Goal: Answer question/provide support: Share knowledge or assist other users

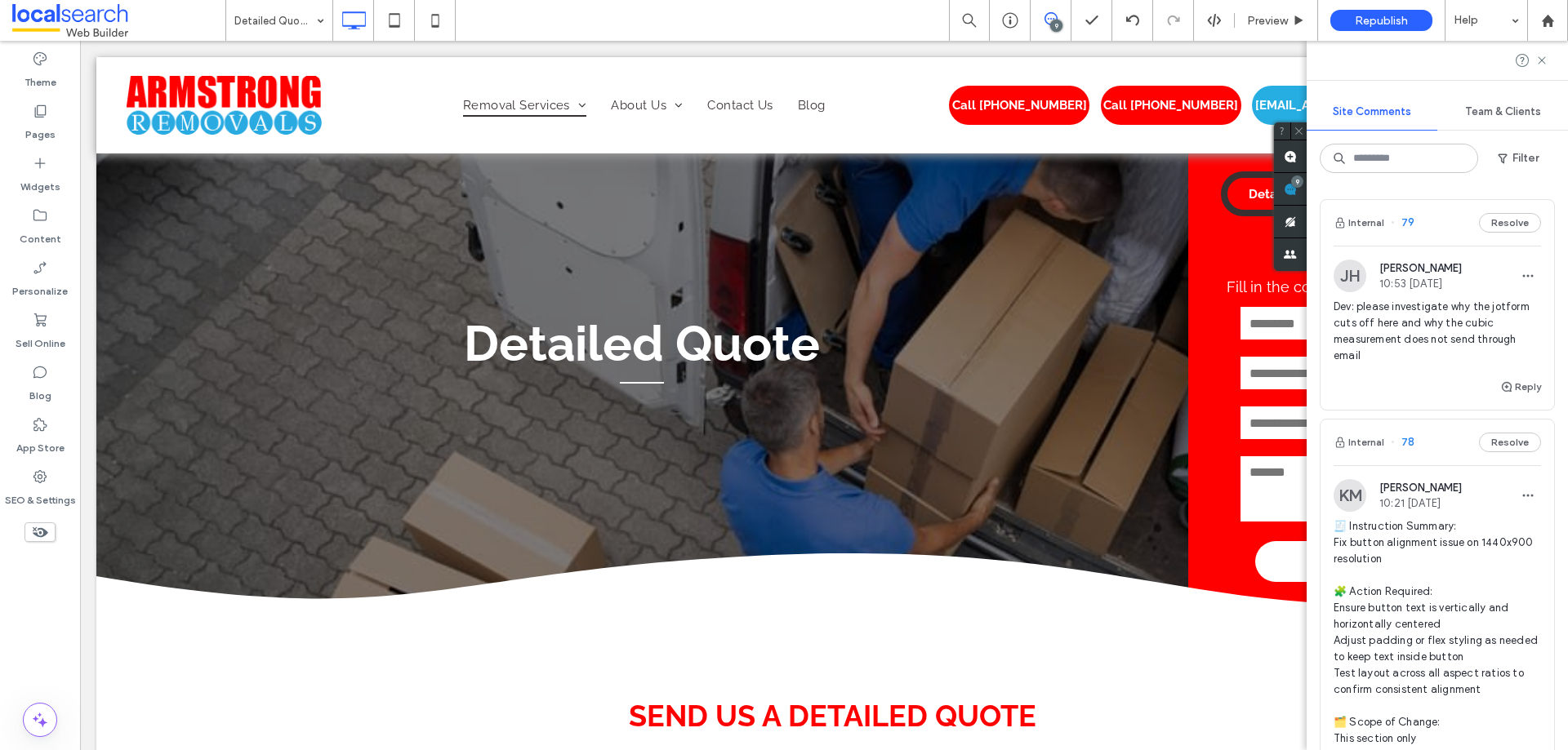
click at [1471, 303] on span "Dev: please investigate why the jotform cuts off here and why the cubic measure…" at bounding box center [1437, 332] width 207 height 65
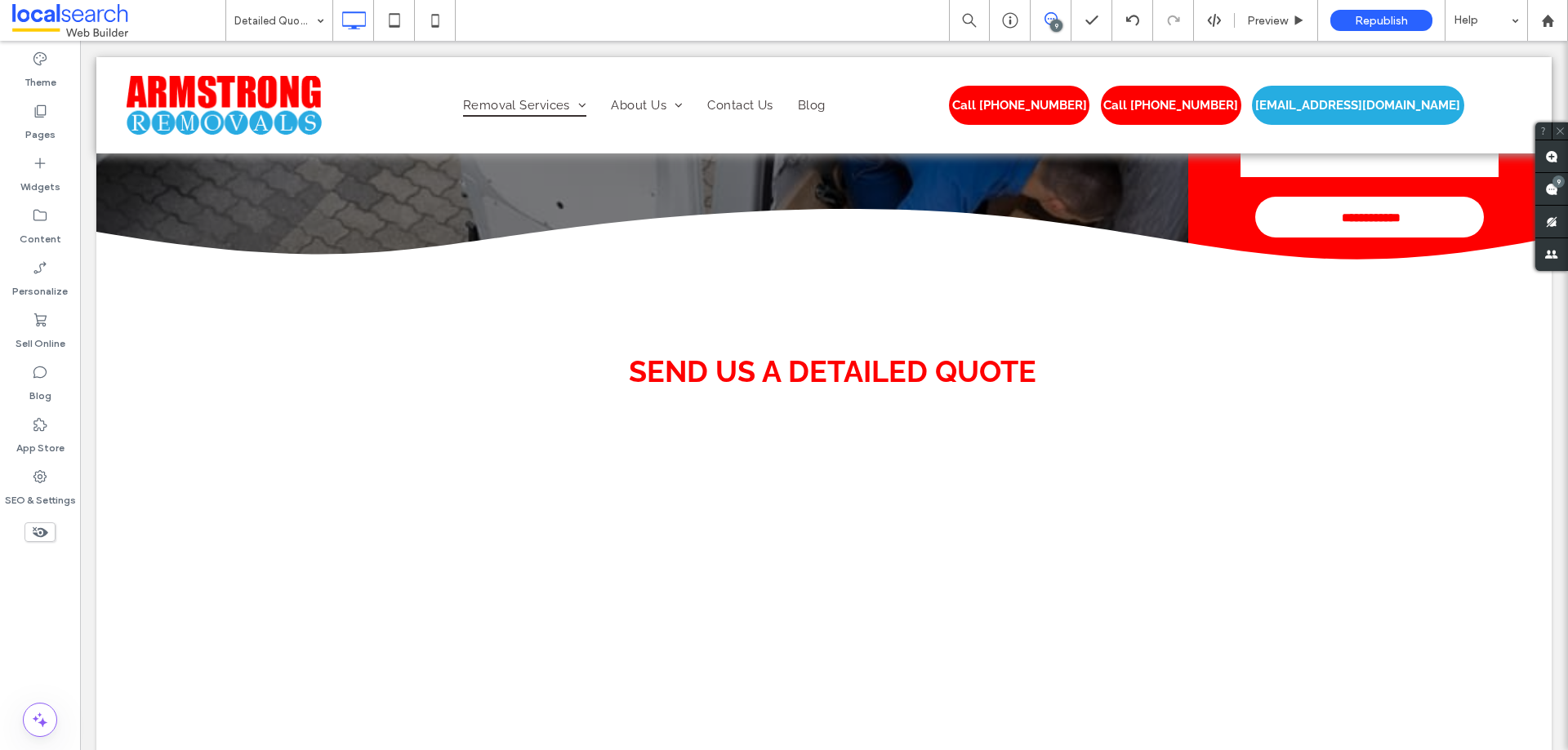
scroll to position [331, 0]
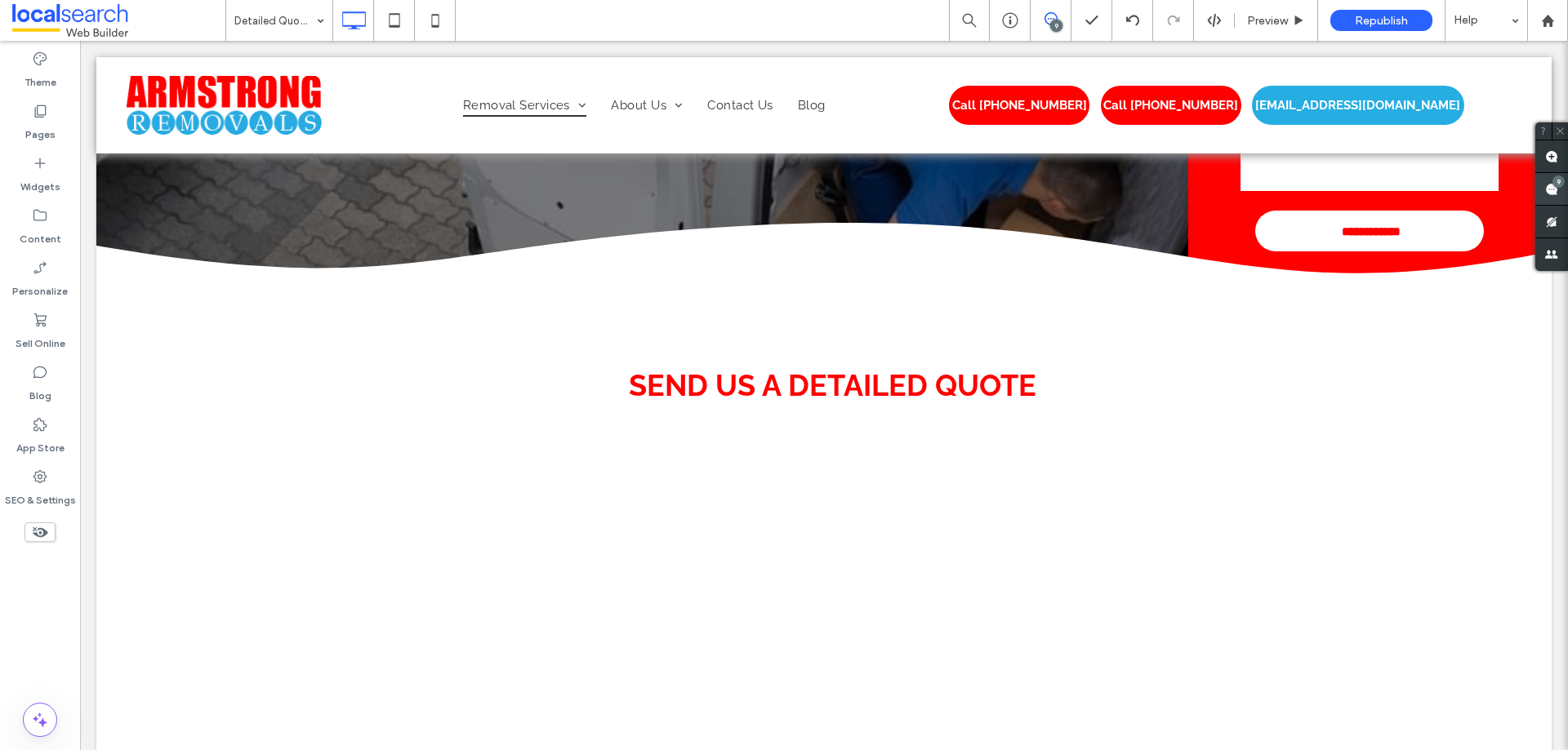
click at [1550, 191] on use at bounding box center [1551, 189] width 13 height 13
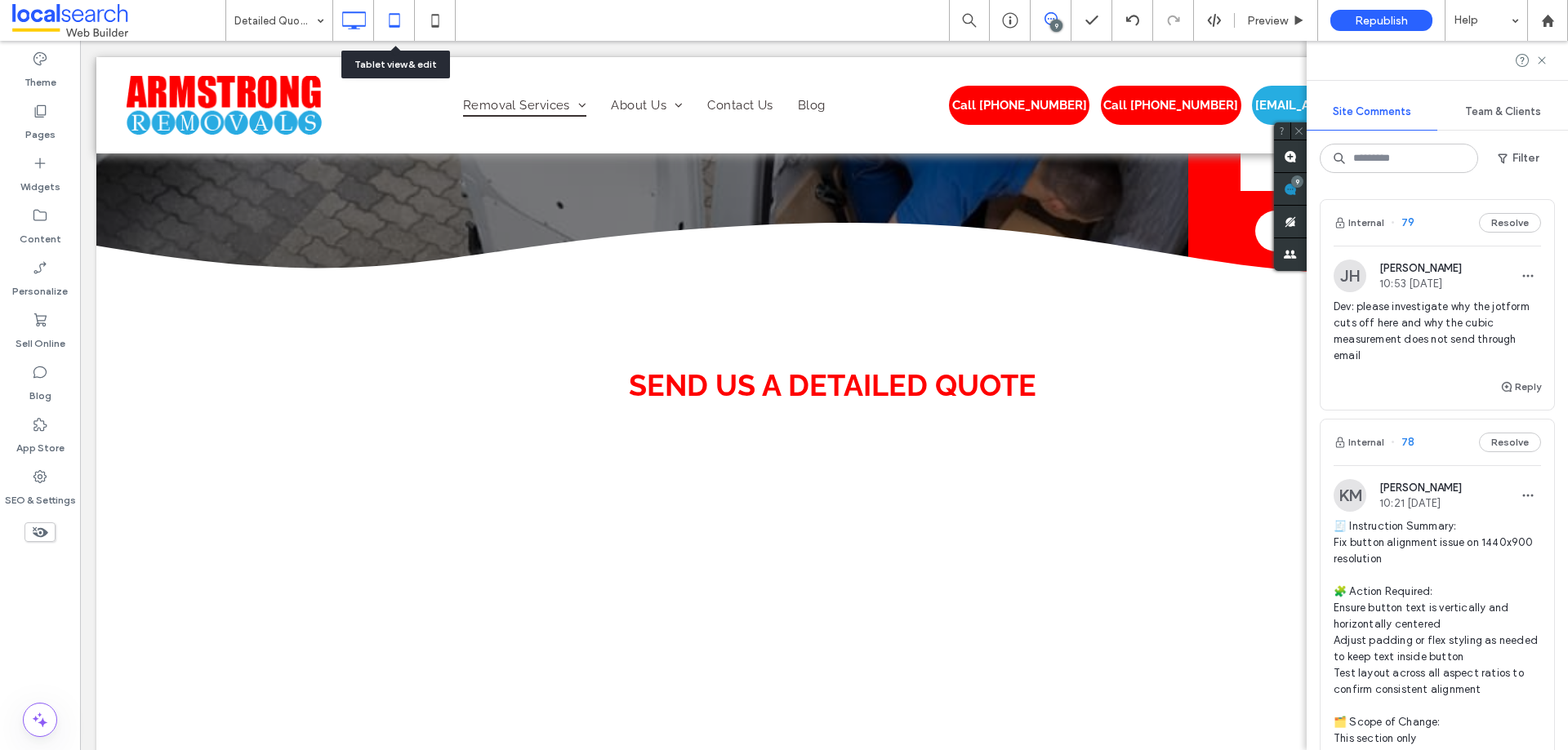
click at [399, 9] on icon at bounding box center [394, 20] width 32 height 32
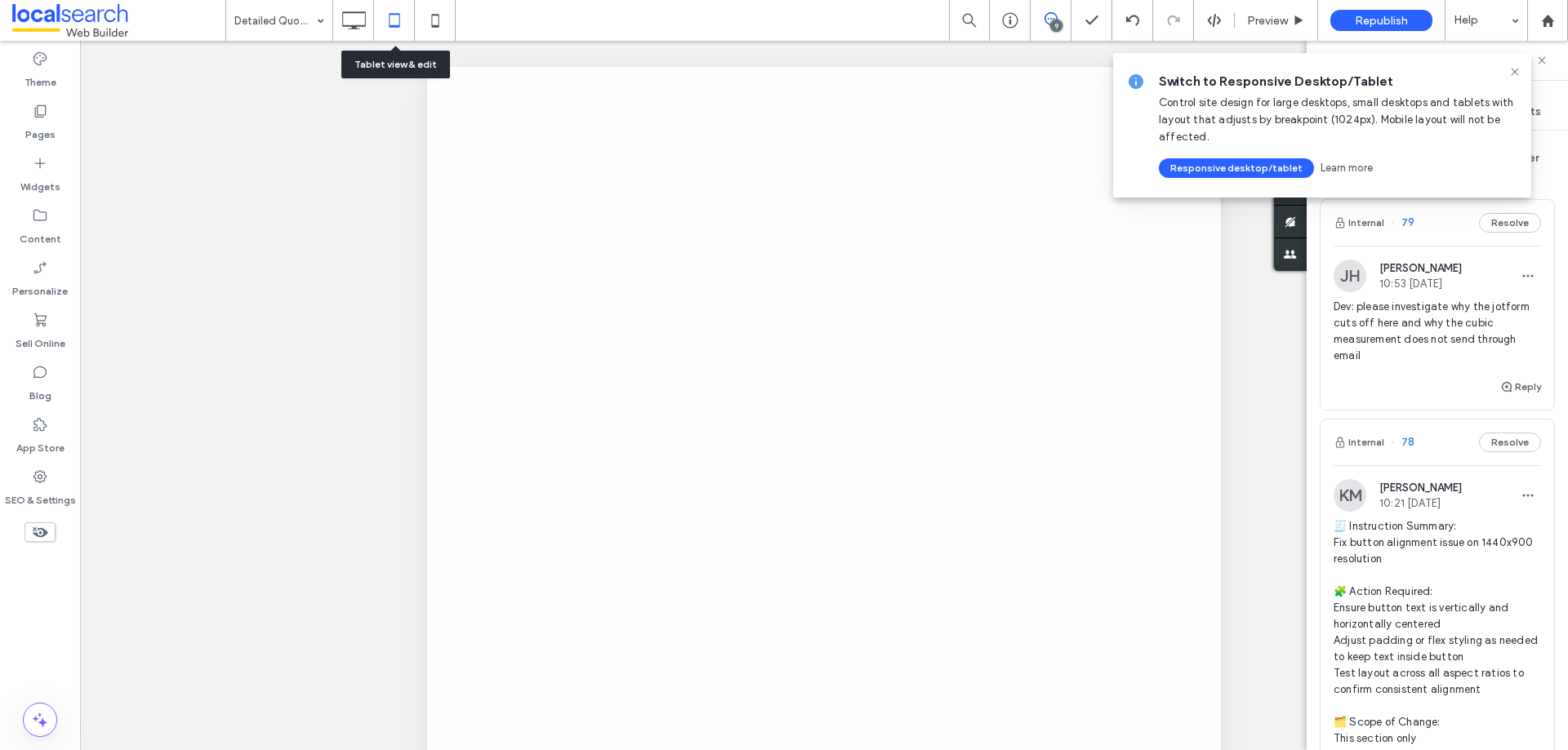
scroll to position [0, 0]
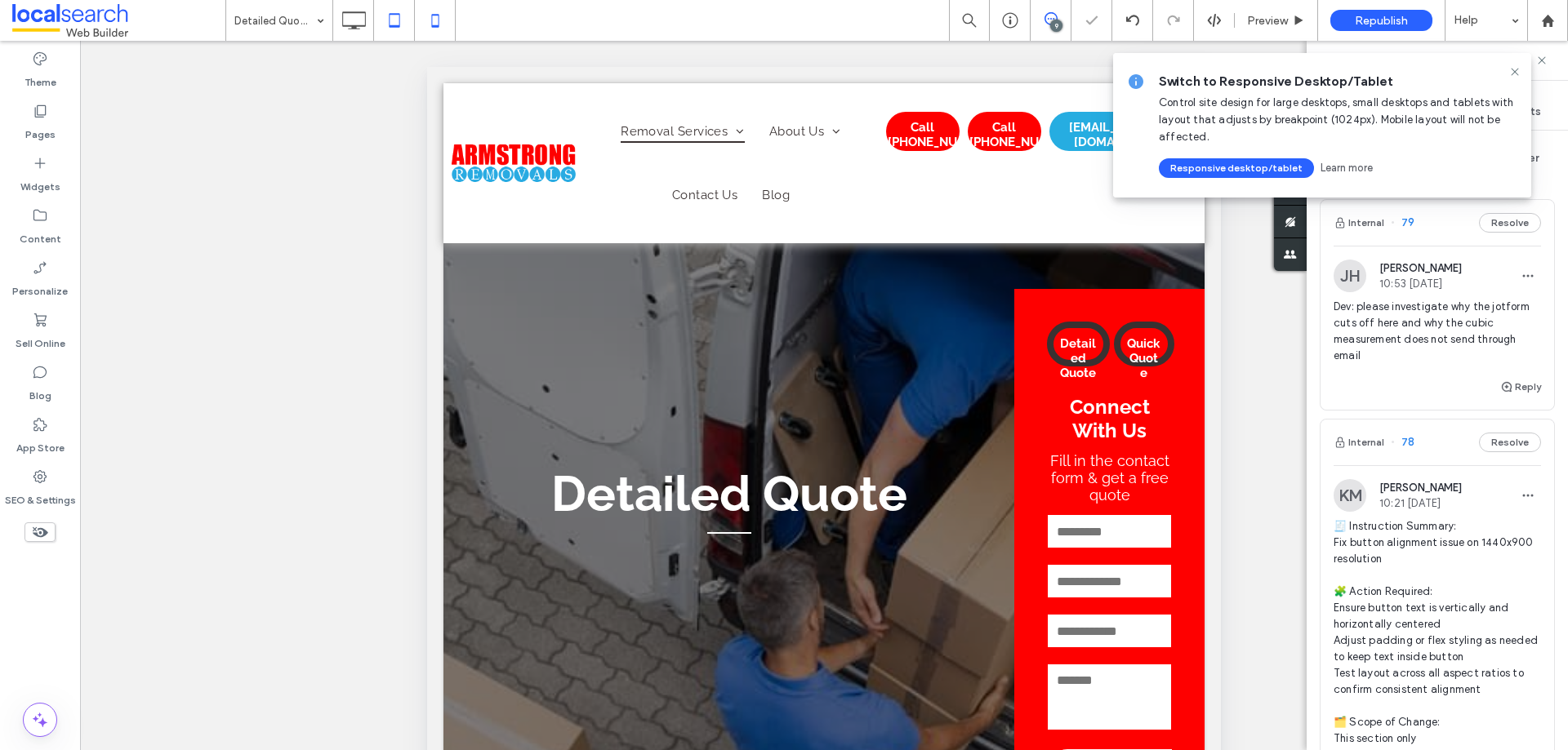
click at [434, 17] on icon at bounding box center [434, 20] width 32 height 32
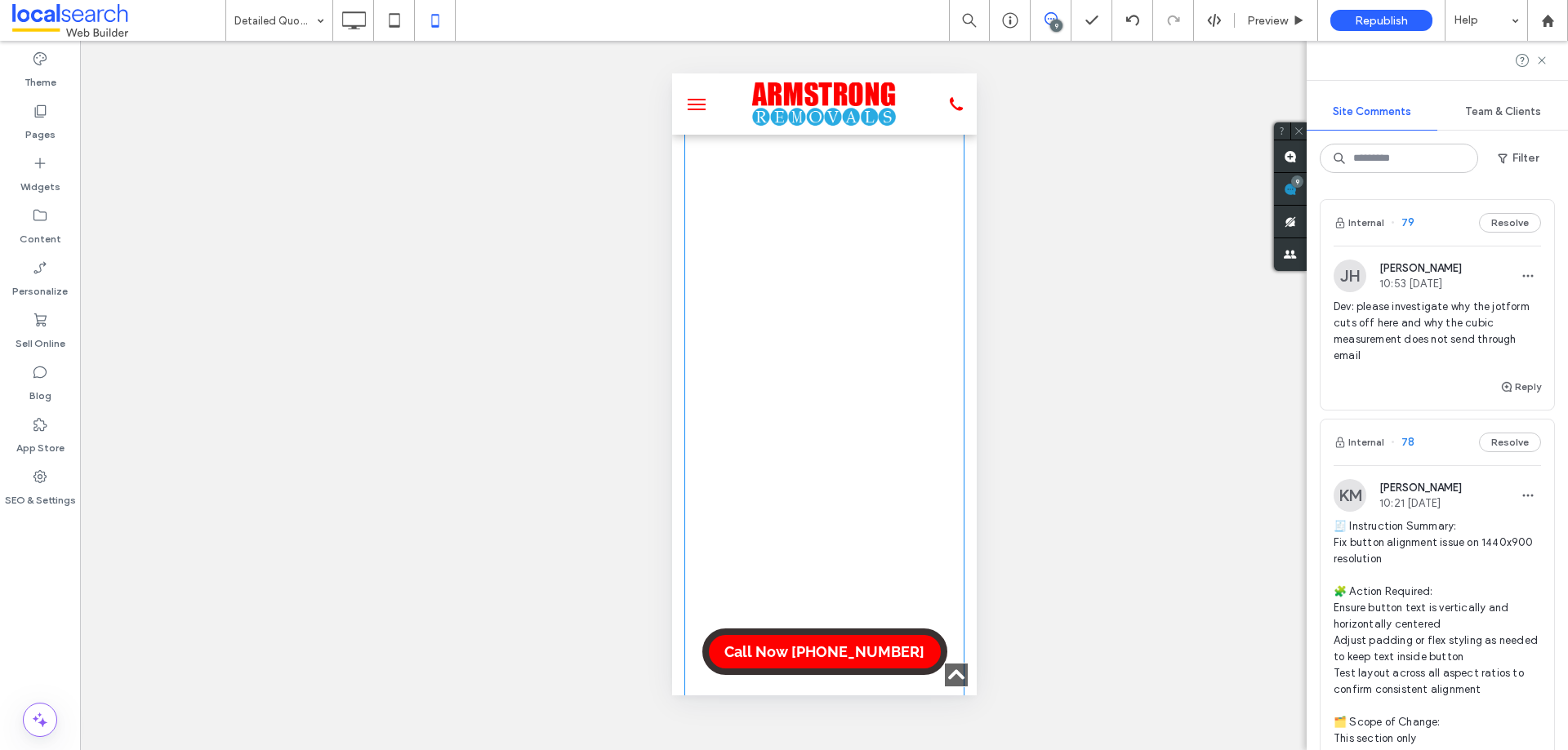
scroll to position [3021, 0]
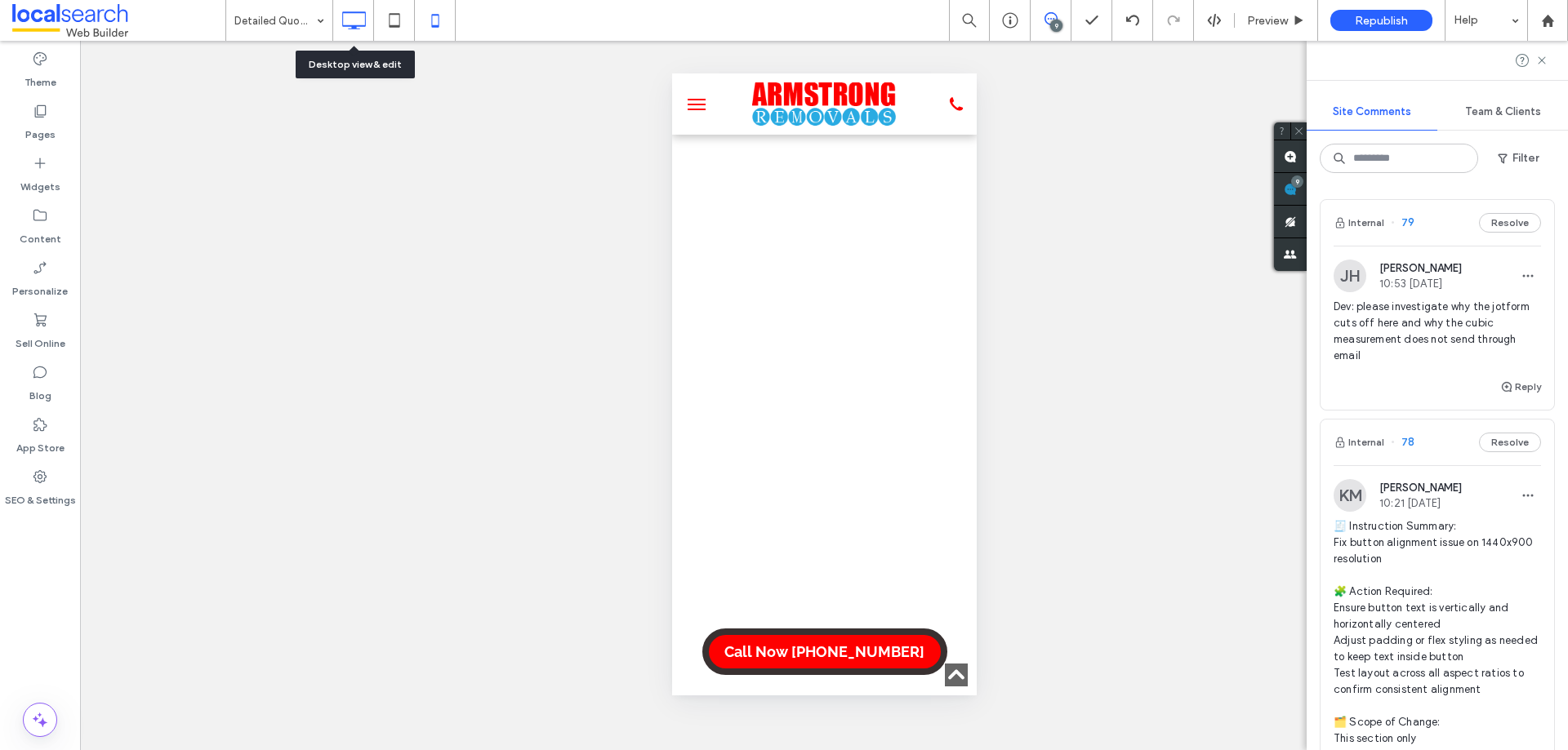
click at [348, 25] on icon at bounding box center [353, 20] width 32 height 32
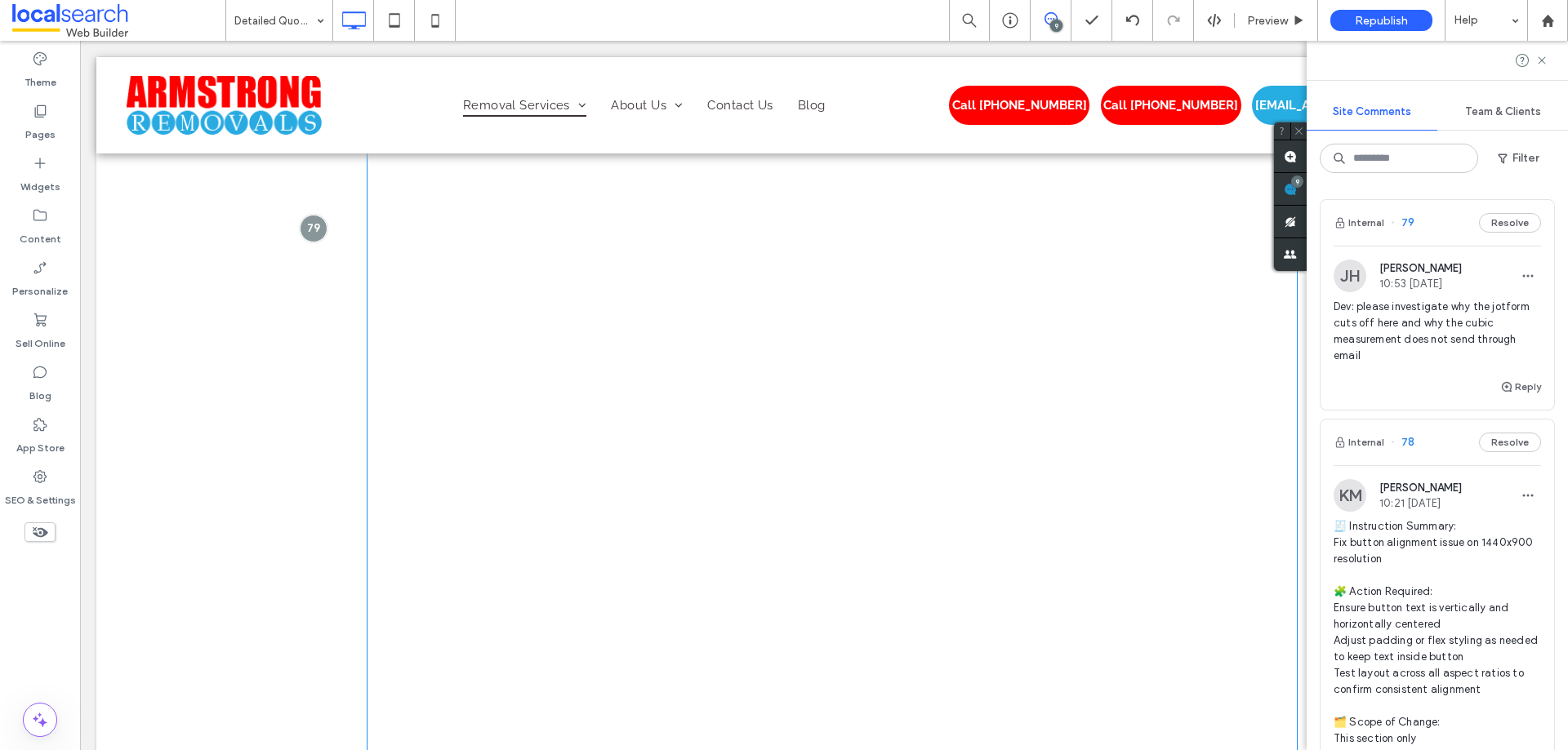
scroll to position [1796, 0]
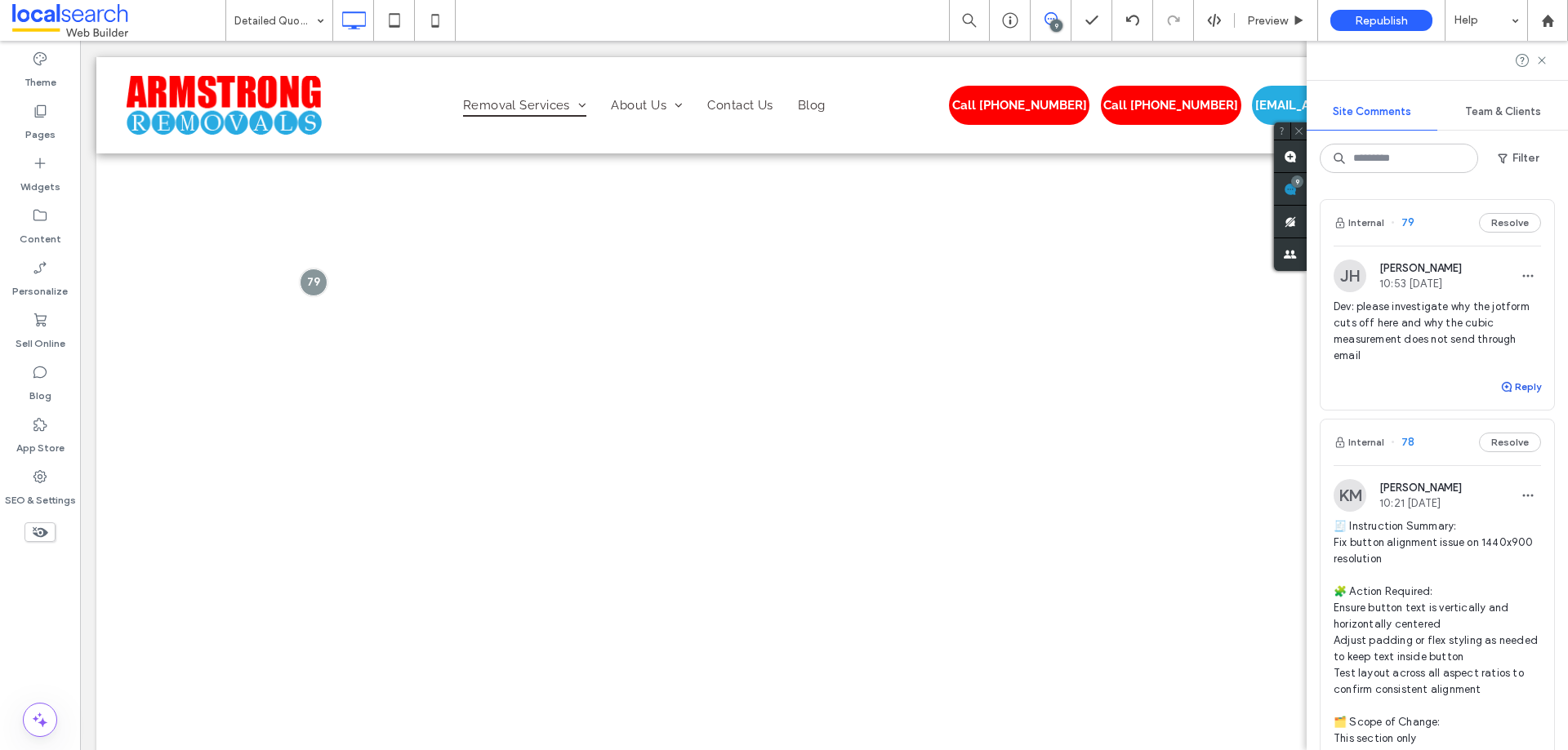
click at [1510, 382] on button "Reply" at bounding box center [1521, 387] width 41 height 19
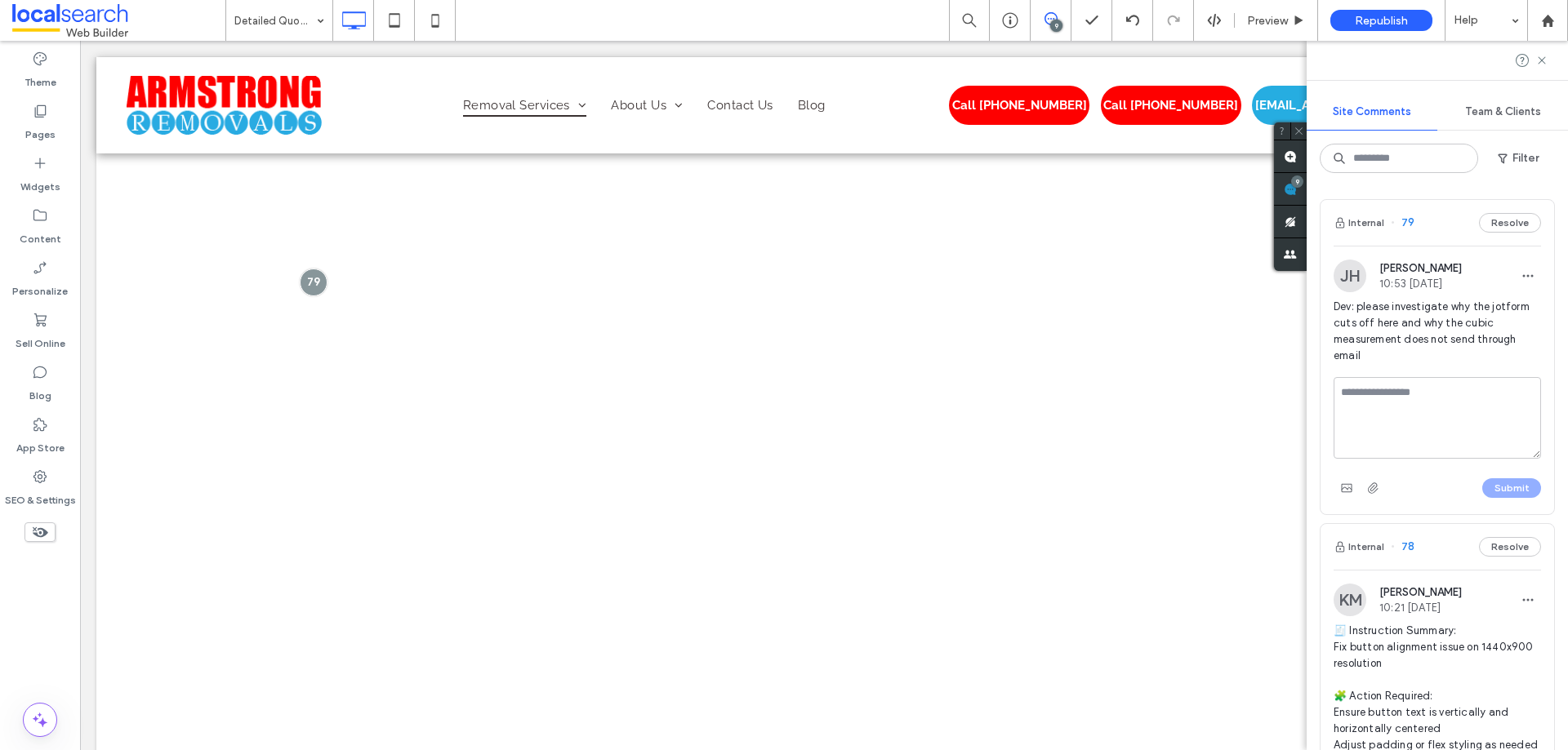
click at [1450, 415] on textarea at bounding box center [1437, 418] width 207 height 82
type textarea "**********"
click at [1491, 487] on button "Submit" at bounding box center [1511, 488] width 59 height 19
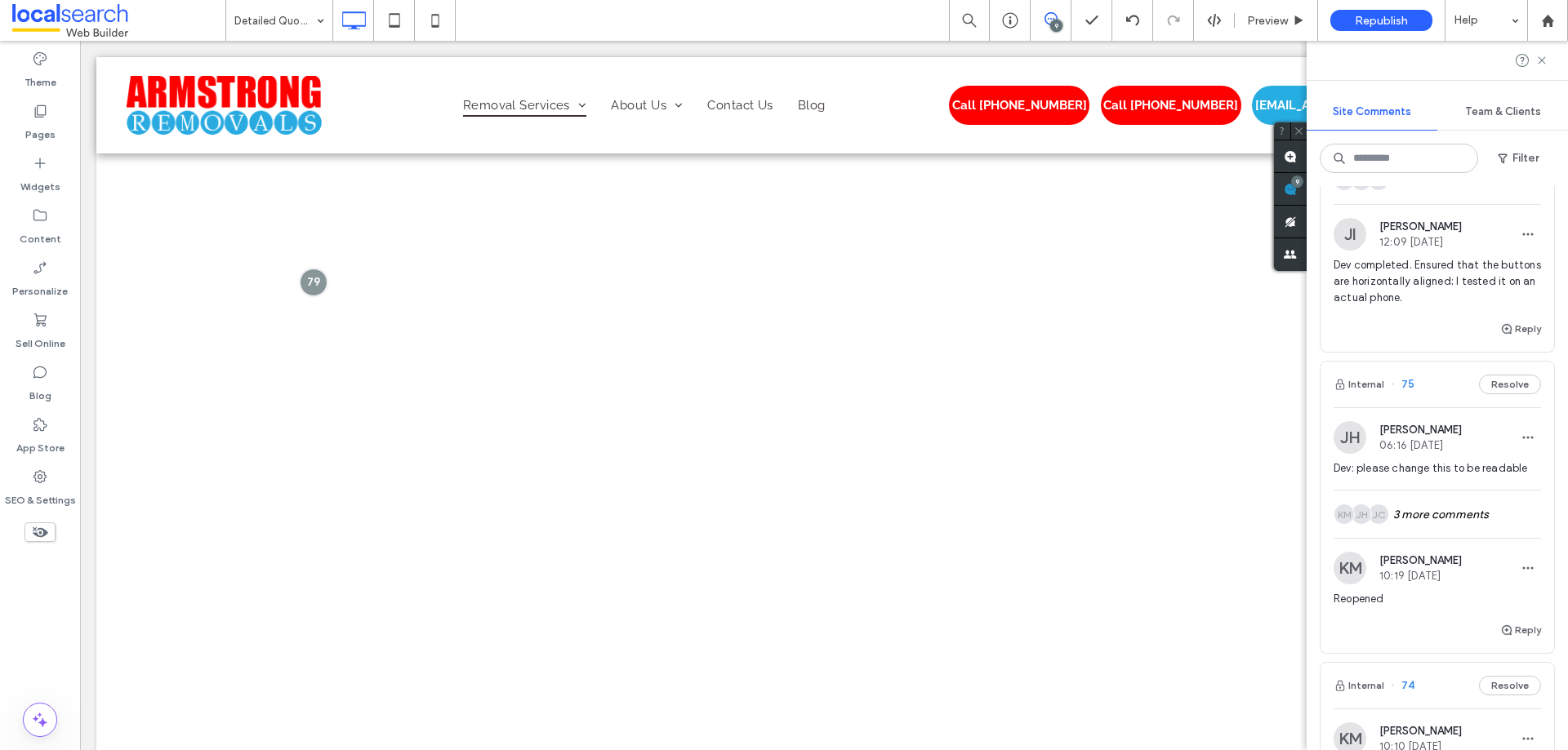
scroll to position [1506, 0]
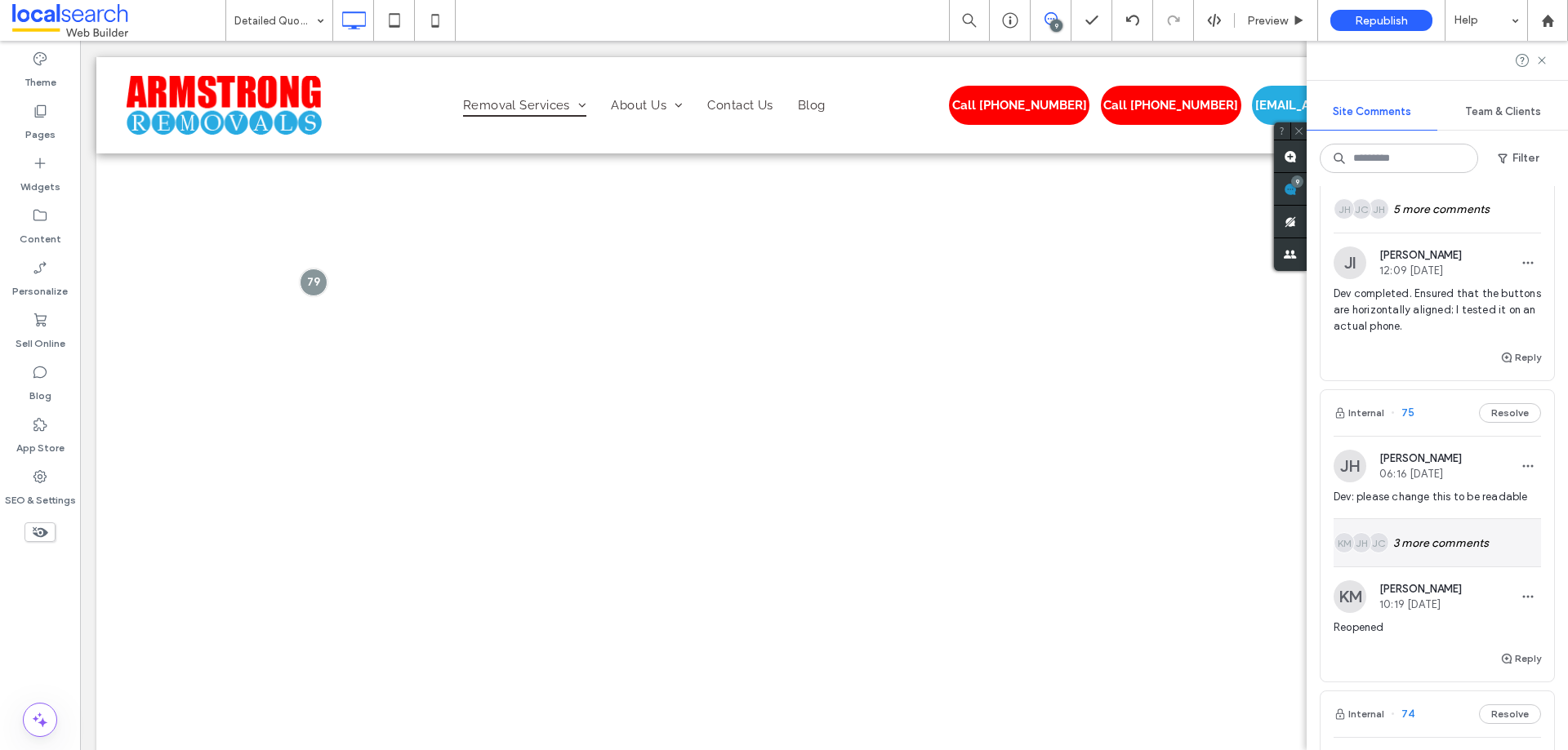
click at [1461, 550] on div "JC JH KM 3 more comments" at bounding box center [1437, 543] width 207 height 47
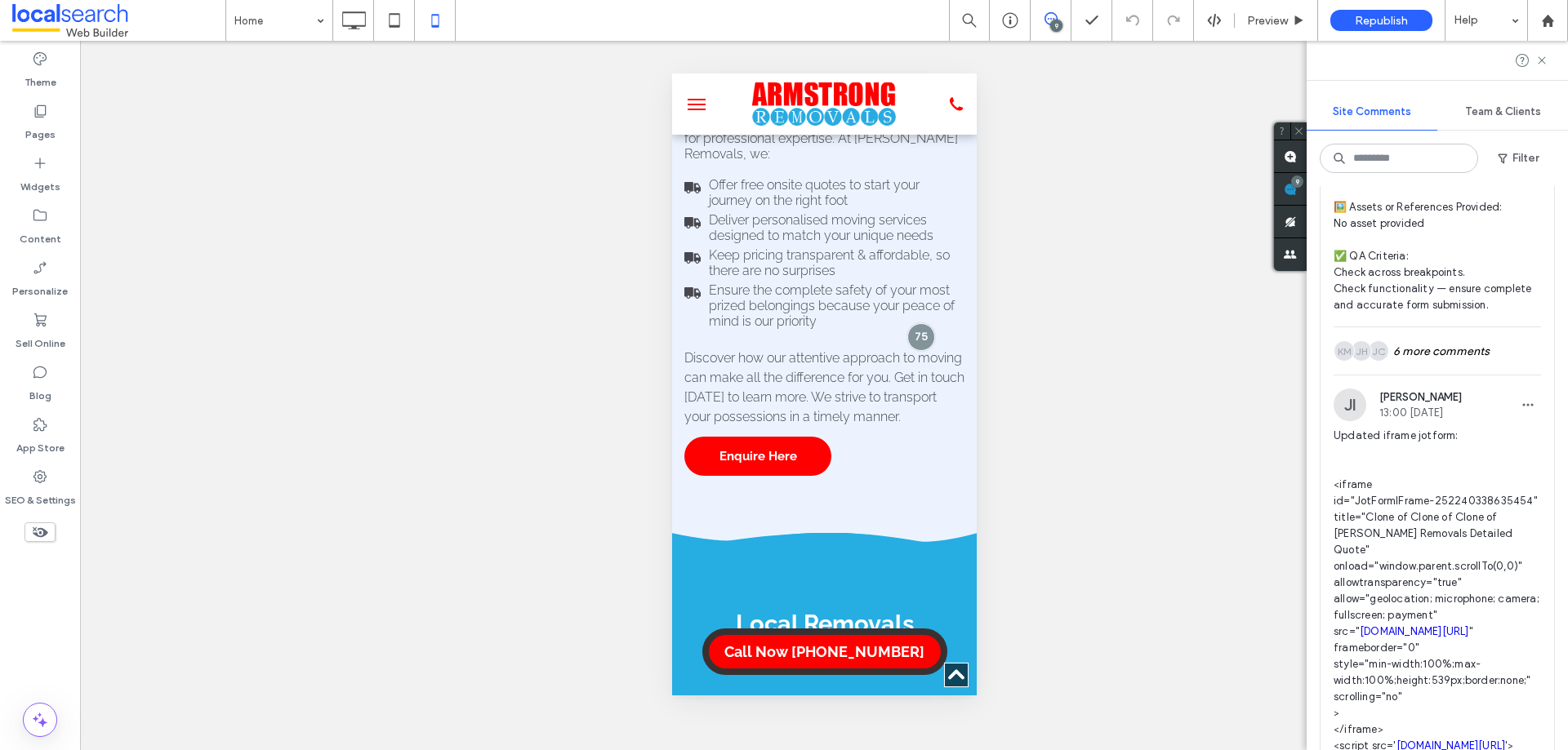
scroll to position [4322, 0]
click at [1397, 375] on div "JC JH KM 6 more comments" at bounding box center [1437, 352] width 207 height 47
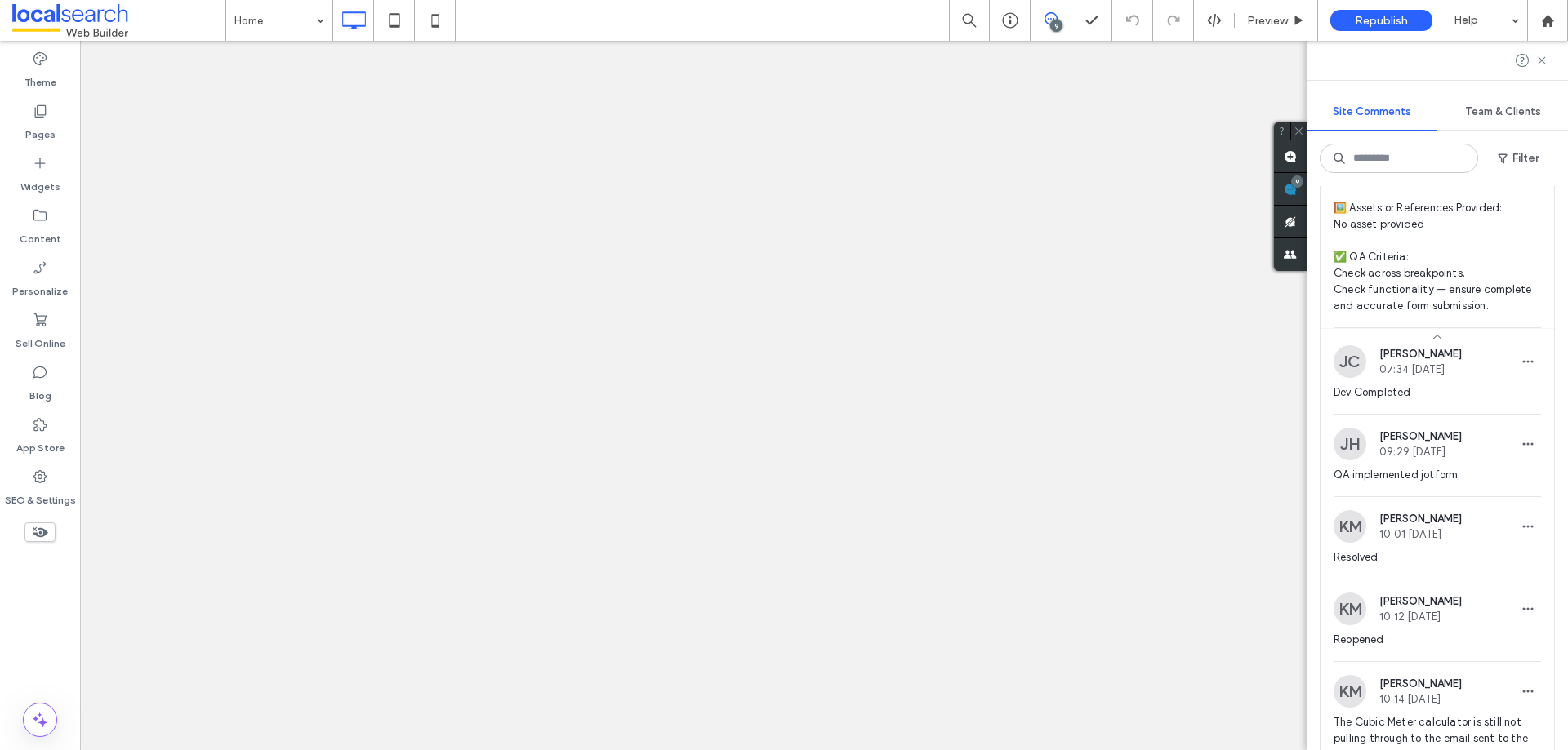
scroll to position [0, 0]
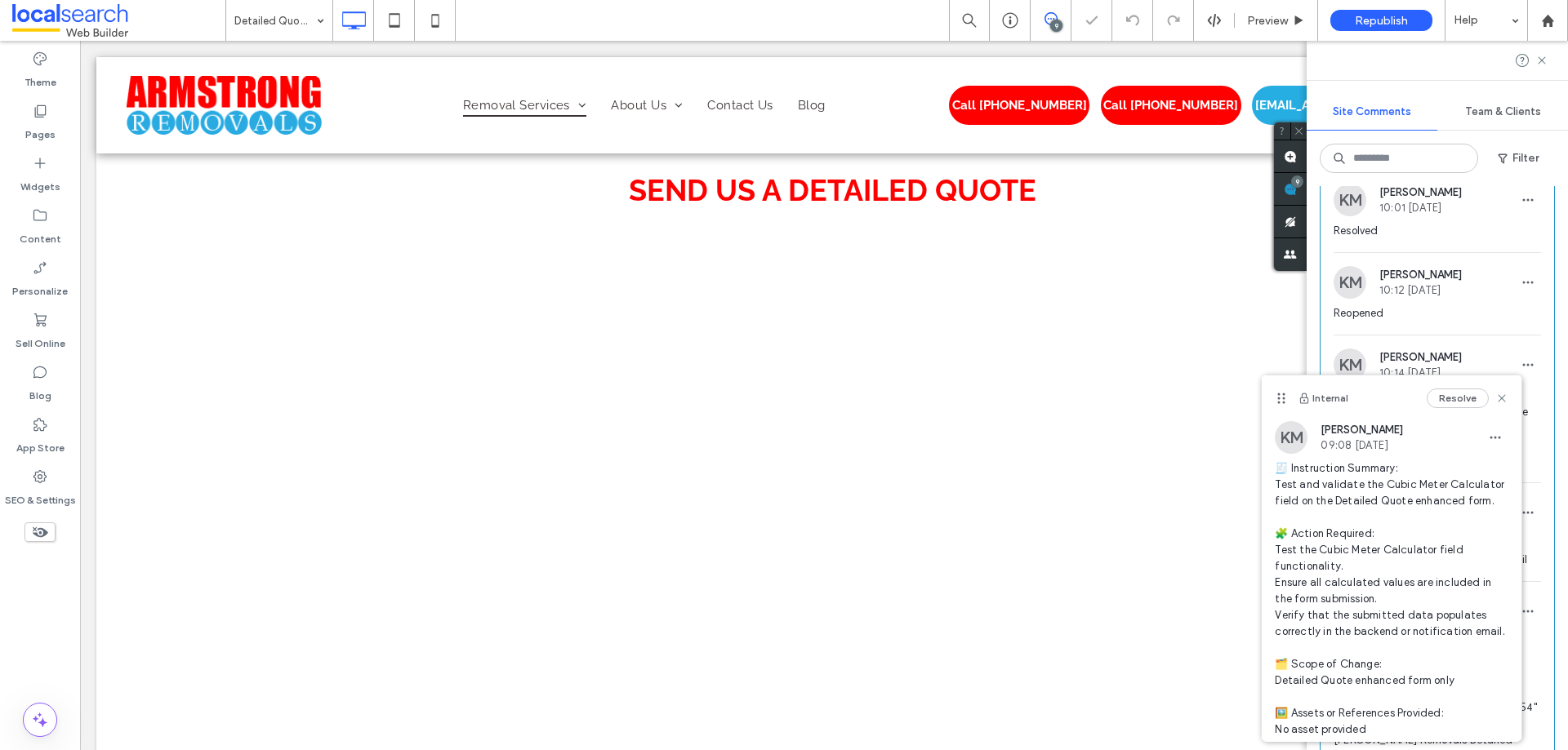
click at [1481, 399] on div "Resolve" at bounding box center [1467, 398] width 82 height 19
click at [1495, 397] on icon at bounding box center [1501, 398] width 13 height 13
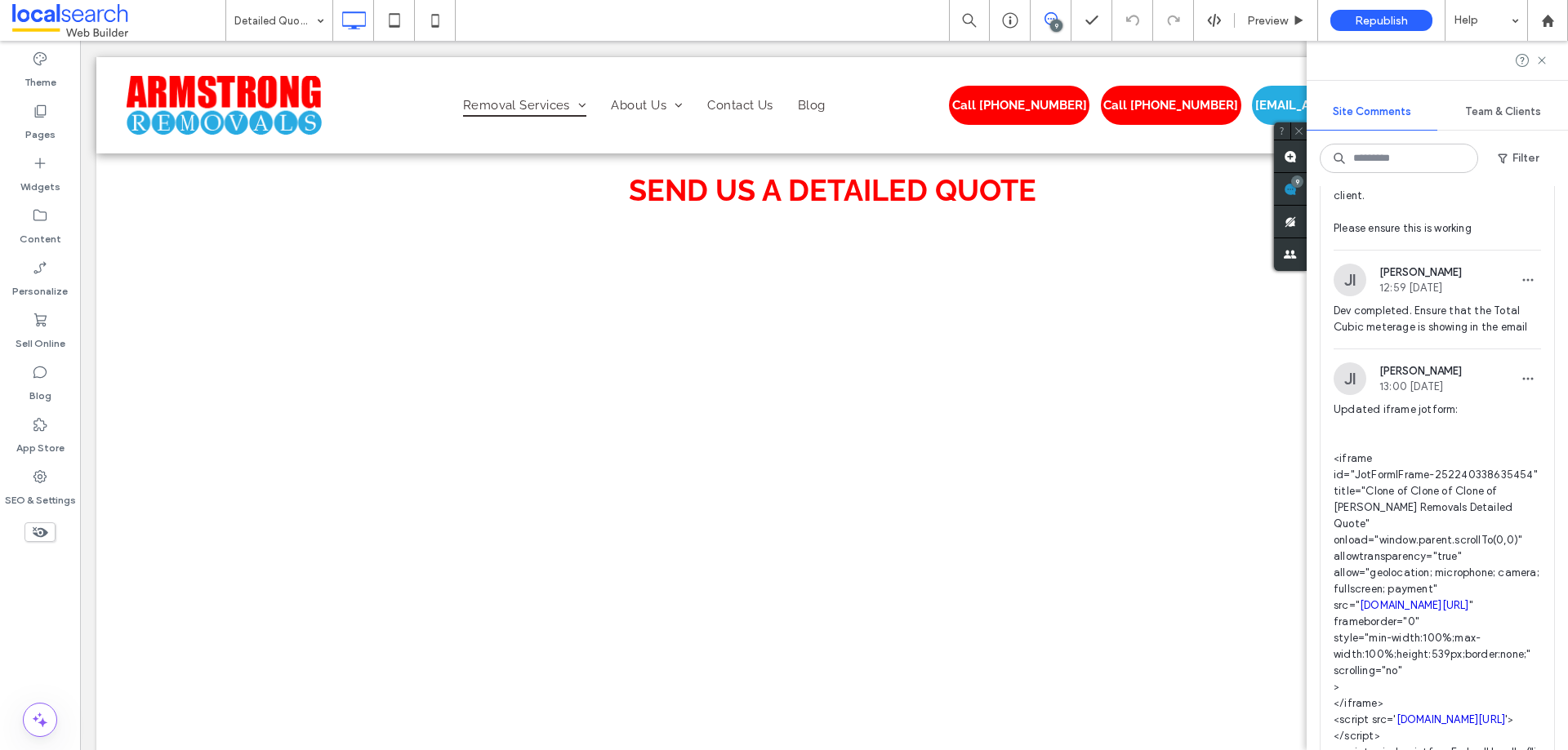
scroll to position [4894, 0]
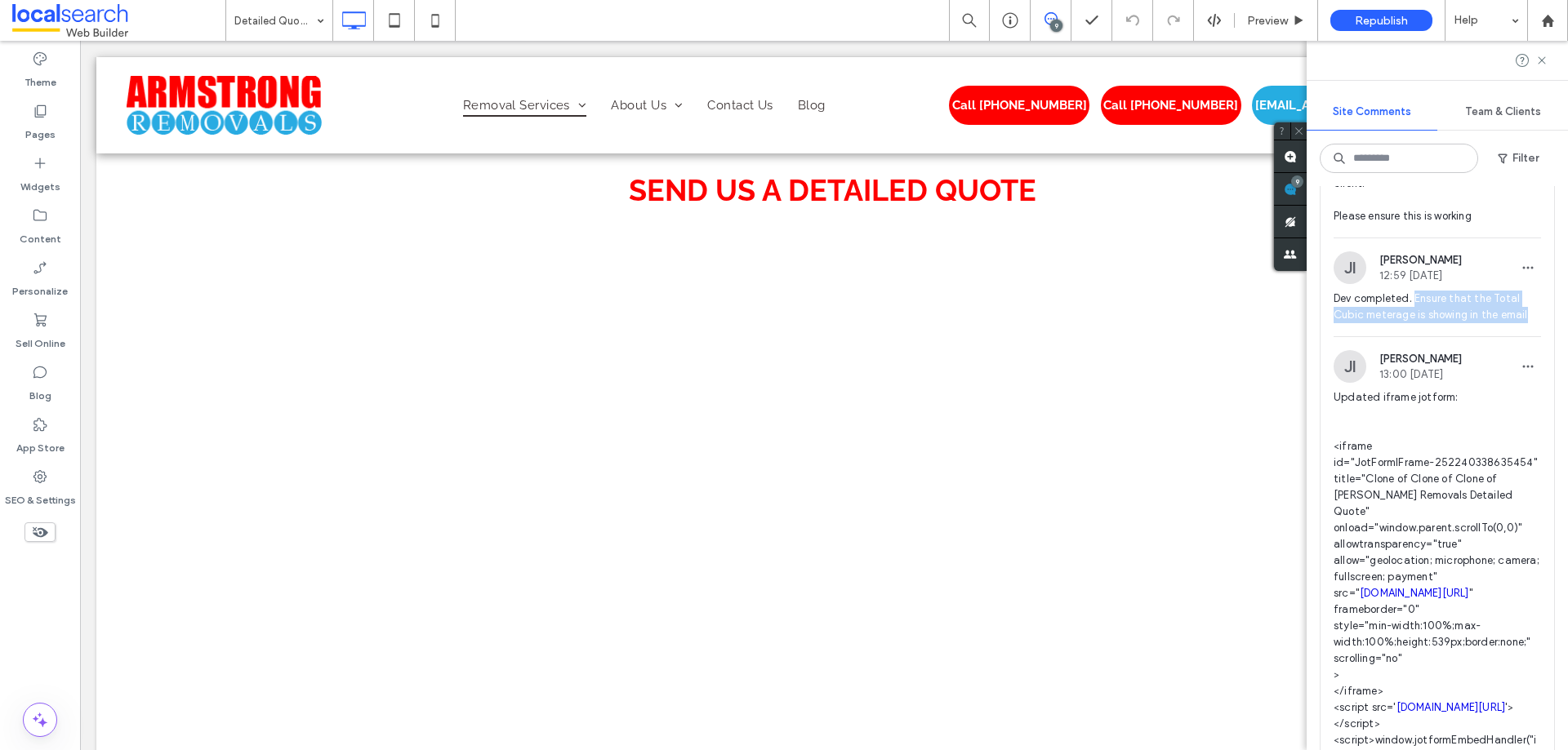
drag, startPoint x: 1417, startPoint y: 329, endPoint x: 1561, endPoint y: 344, distance: 144.8
click at [1561, 344] on div "Internal 79 Resolve [PERSON_NAME] [PERSON_NAME] 10:53 [DATE] Dev: please invest…" at bounding box center [1437, 468] width 261 height 564
copy span "Ensure that the Total Cubic meterage is showing in the email"
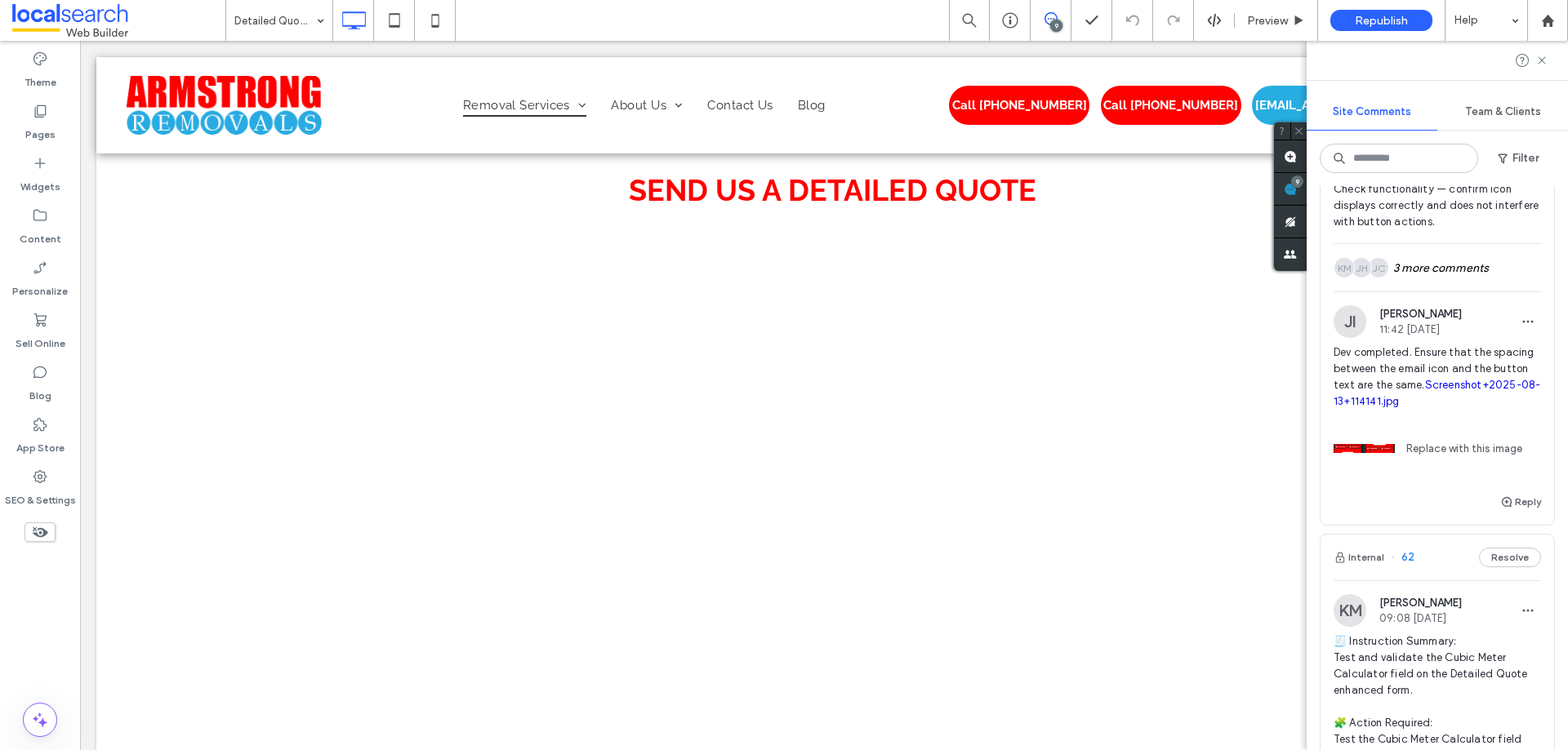
scroll to position [3506, 0]
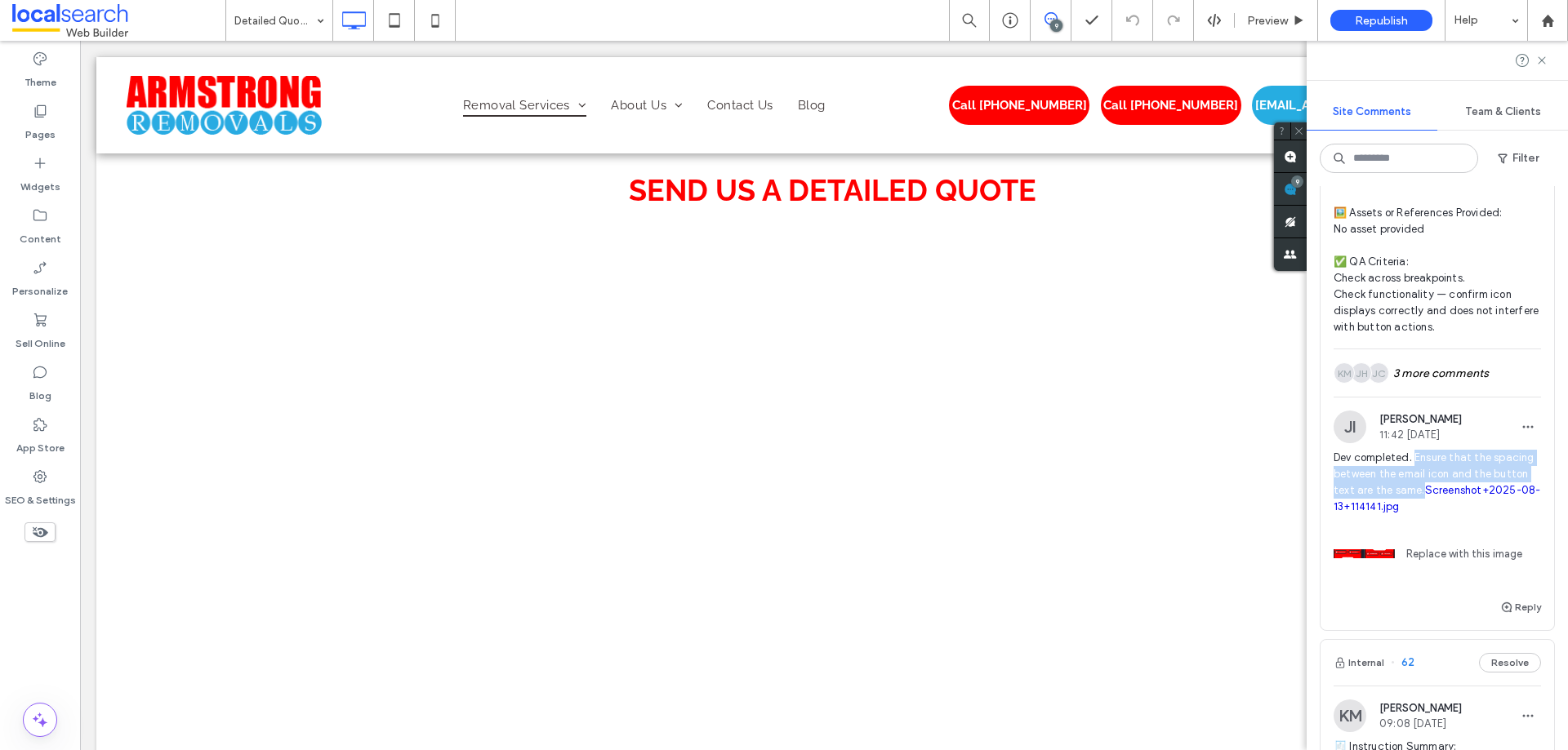
drag, startPoint x: 1416, startPoint y: 474, endPoint x: 1479, endPoint y: 501, distance: 68.5
click at [1479, 501] on span "Dev completed. Ensure that the spacing between the email icon and the button te…" at bounding box center [1437, 482] width 207 height 65
copy span "Ensure that the spacing between the email icon and the button text are the same."
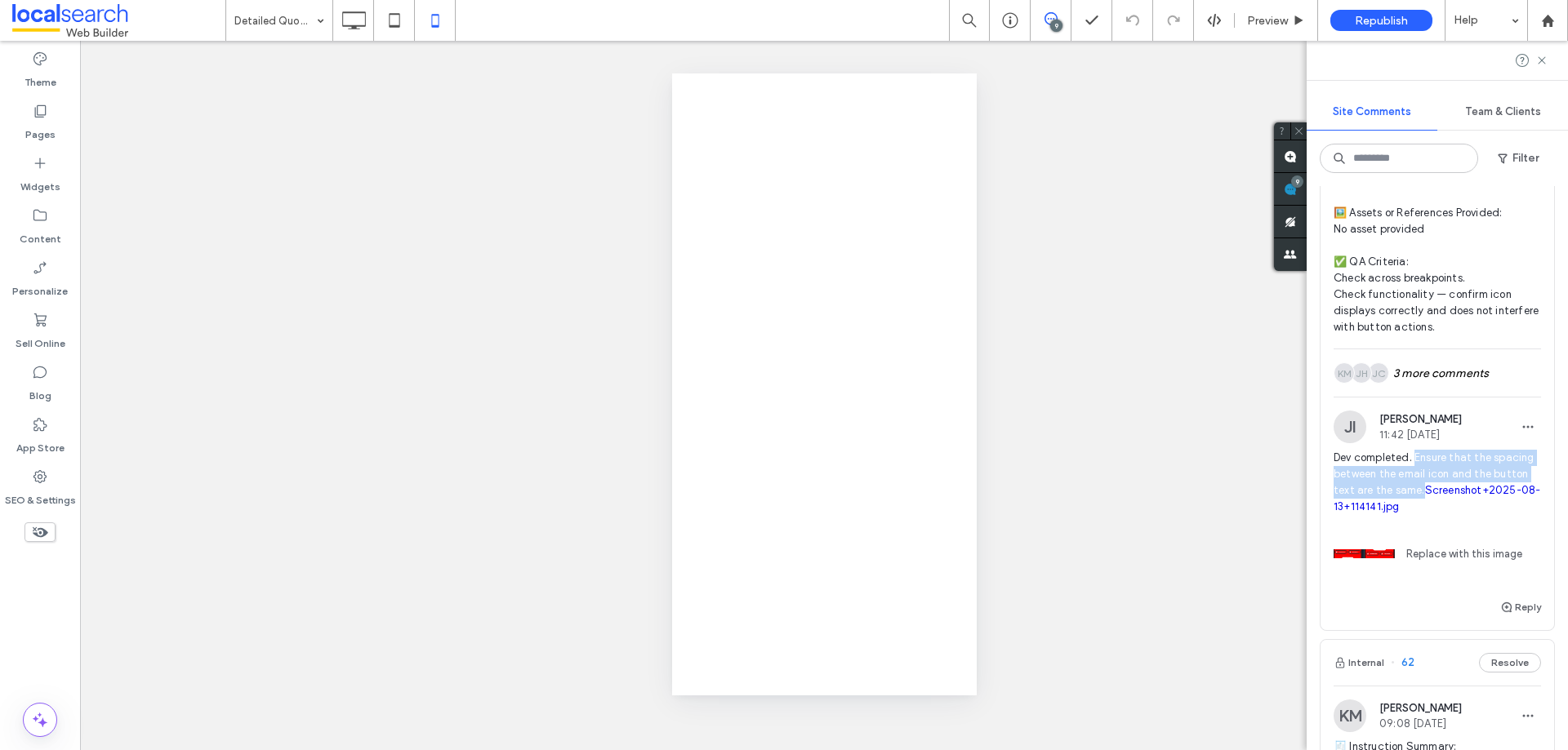
scroll to position [0, 0]
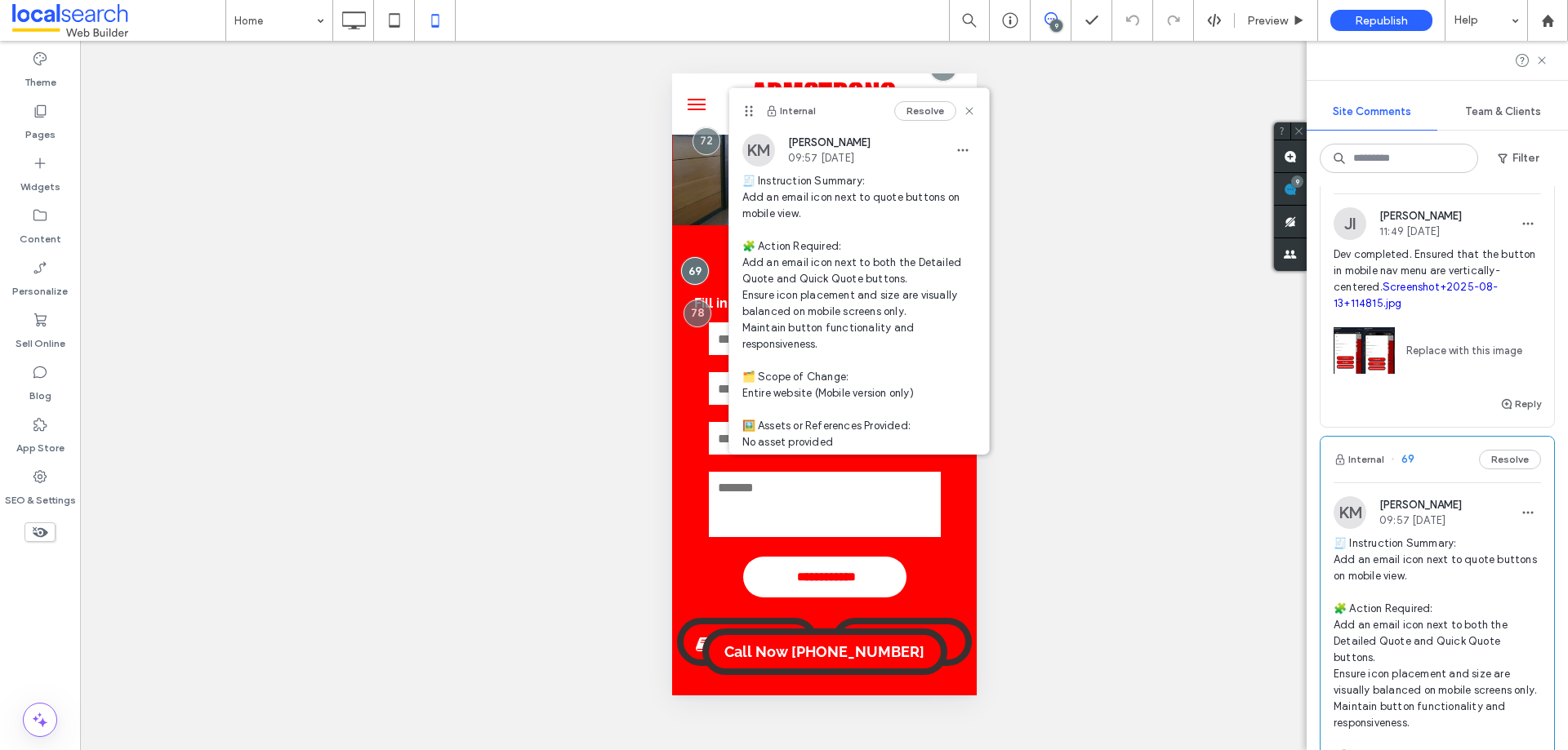
scroll to position [2853, 0]
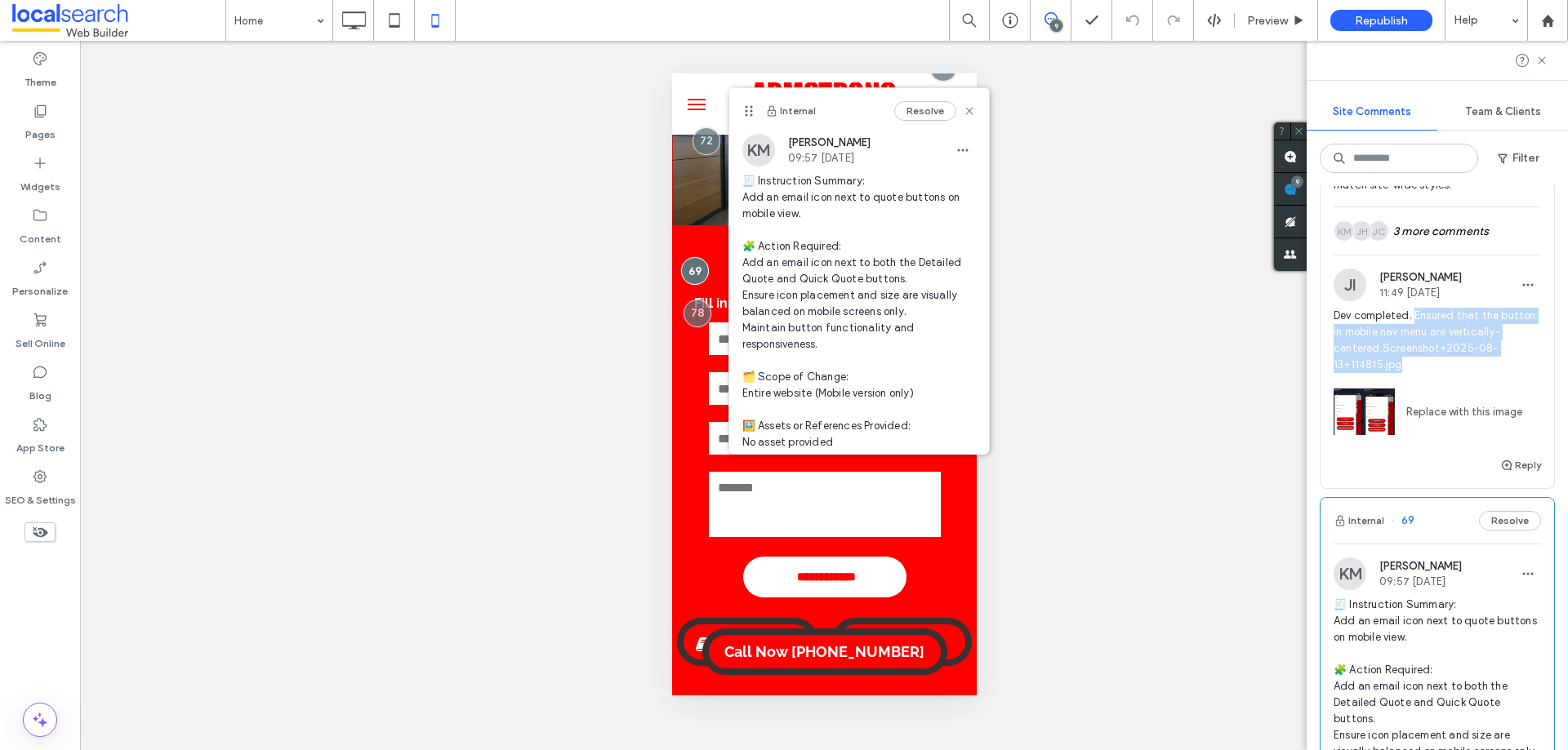
drag, startPoint x: 1416, startPoint y: 311, endPoint x: 1437, endPoint y: 360, distance: 53.3
click at [1437, 360] on span "Dev completed. Ensured that the button in mobile nav menu are vertically-center…" at bounding box center [1437, 340] width 207 height 65
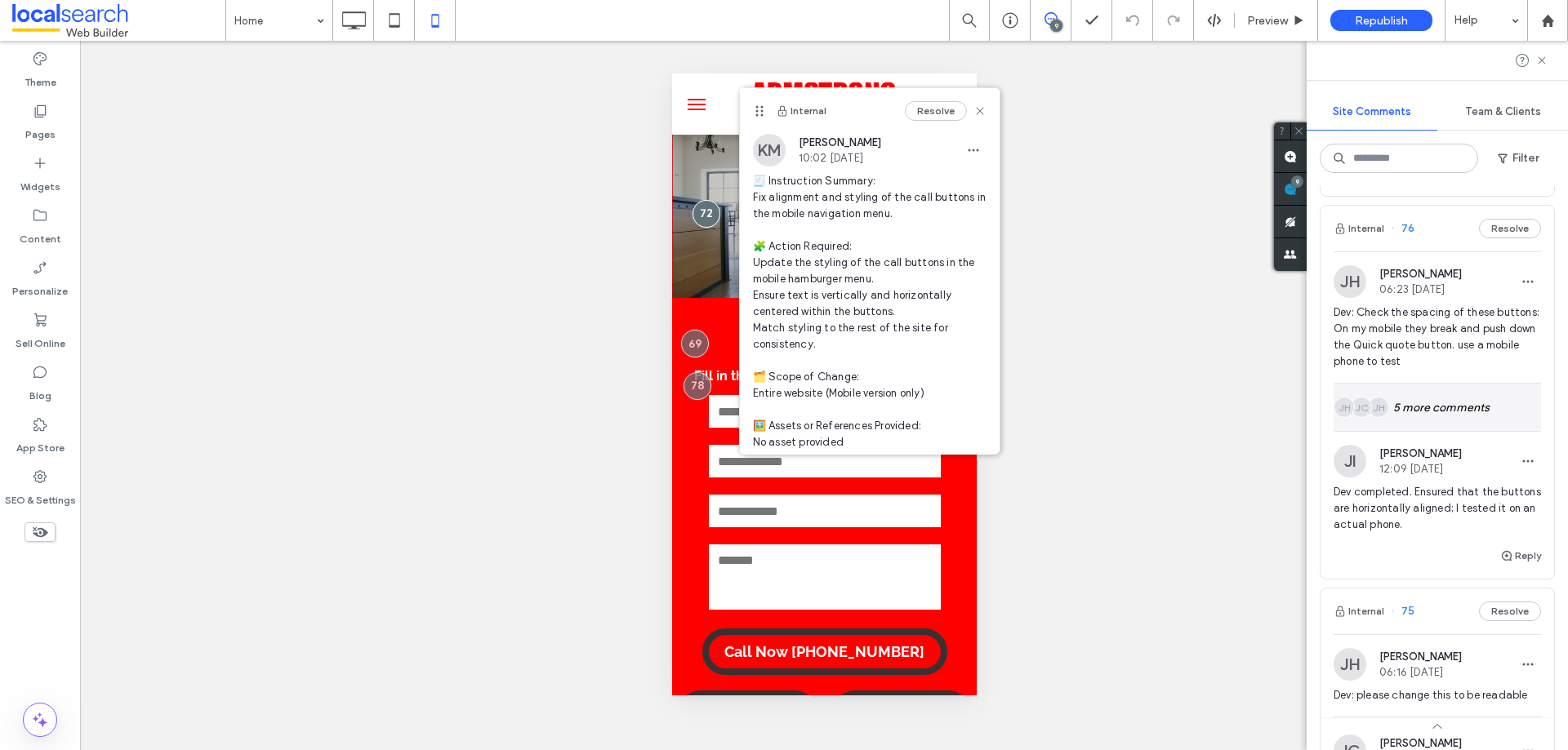
scroll to position [1302, 0]
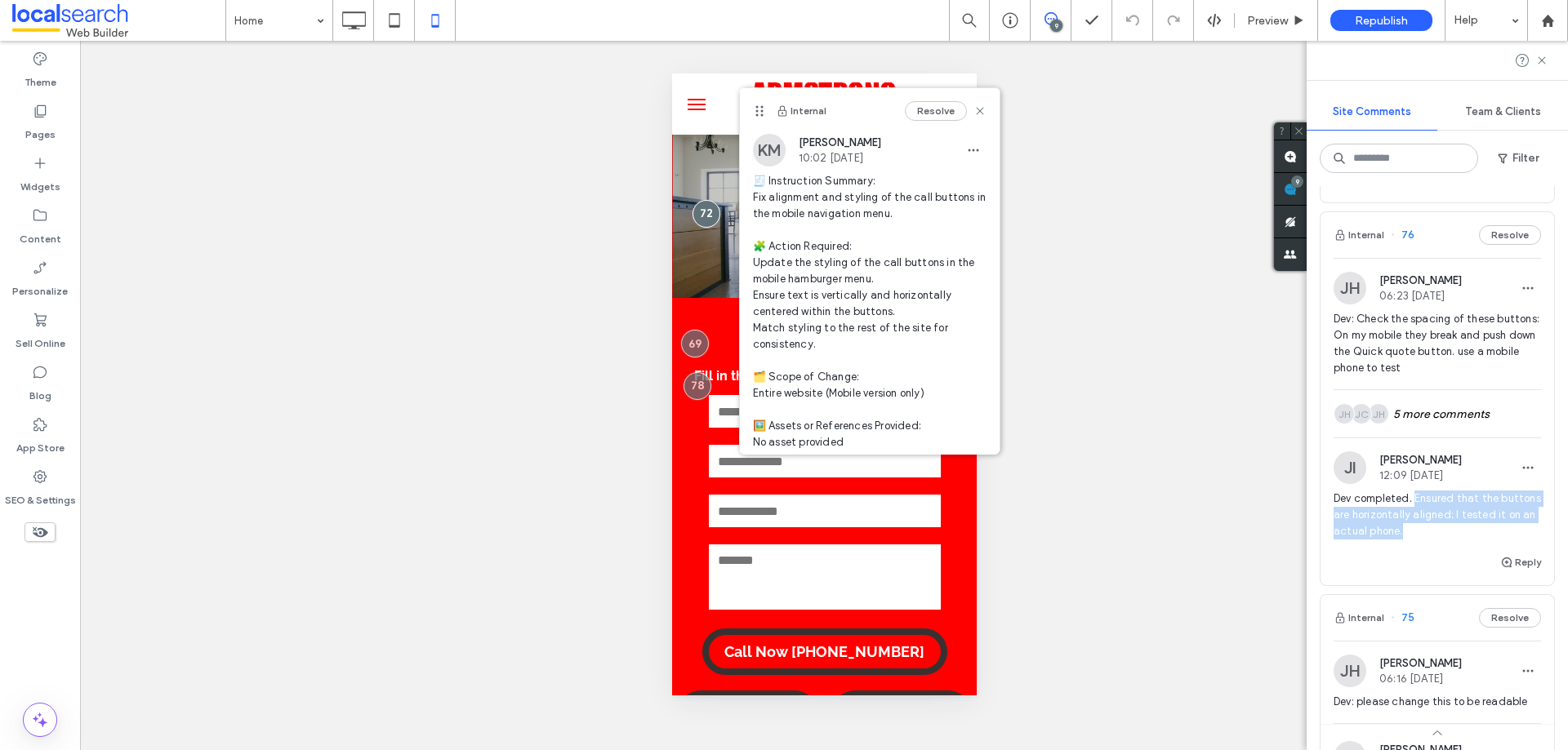
drag, startPoint x: 1416, startPoint y: 498, endPoint x: 1481, endPoint y: 527, distance: 71.2
click at [1481, 527] on span "Dev completed. Ensured that the buttons are horizontally aligned; I tested it o…" at bounding box center [1437, 515] width 207 height 49
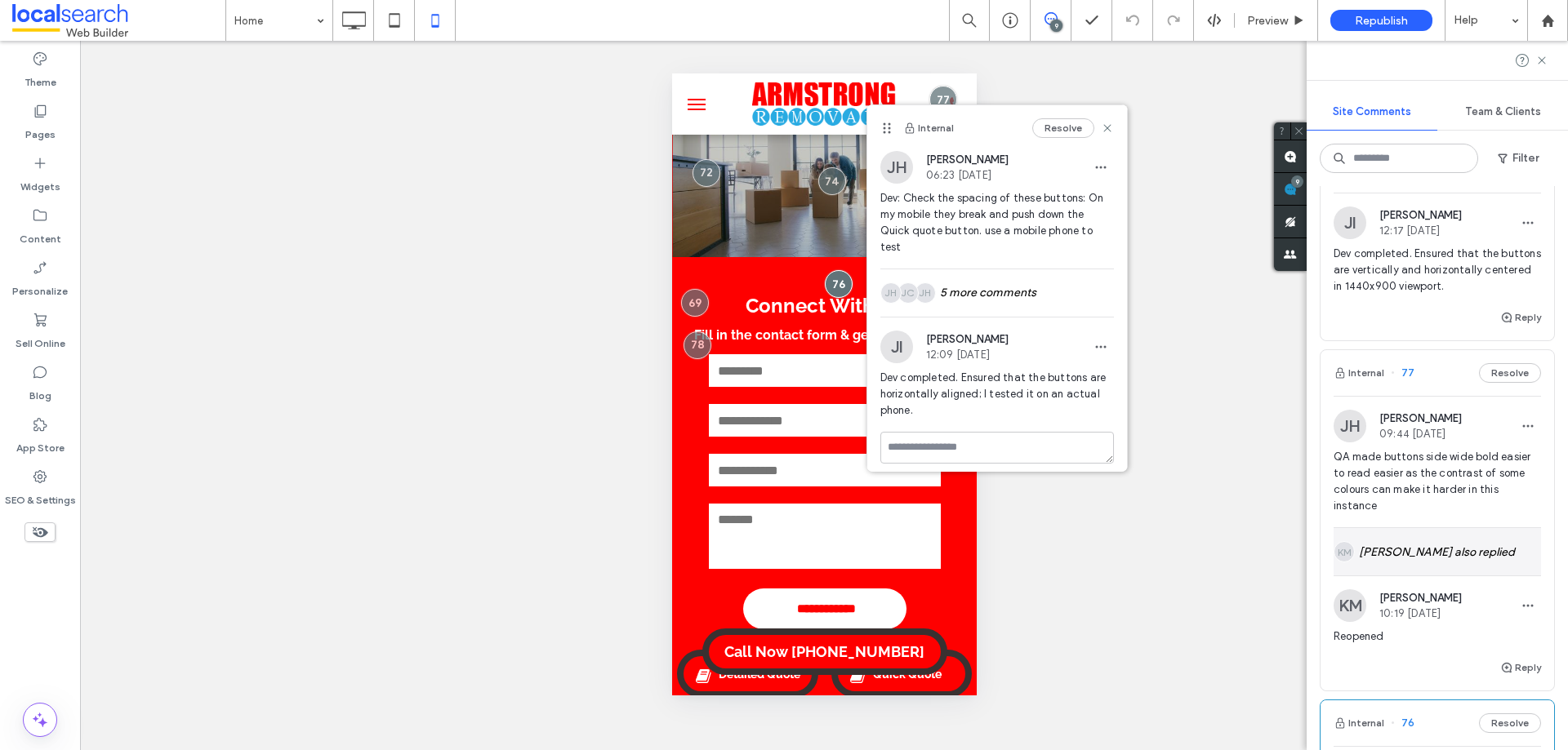
scroll to position [811, 0]
click at [1458, 570] on div "KM [PERSON_NAME] also replied" at bounding box center [1437, 554] width 207 height 47
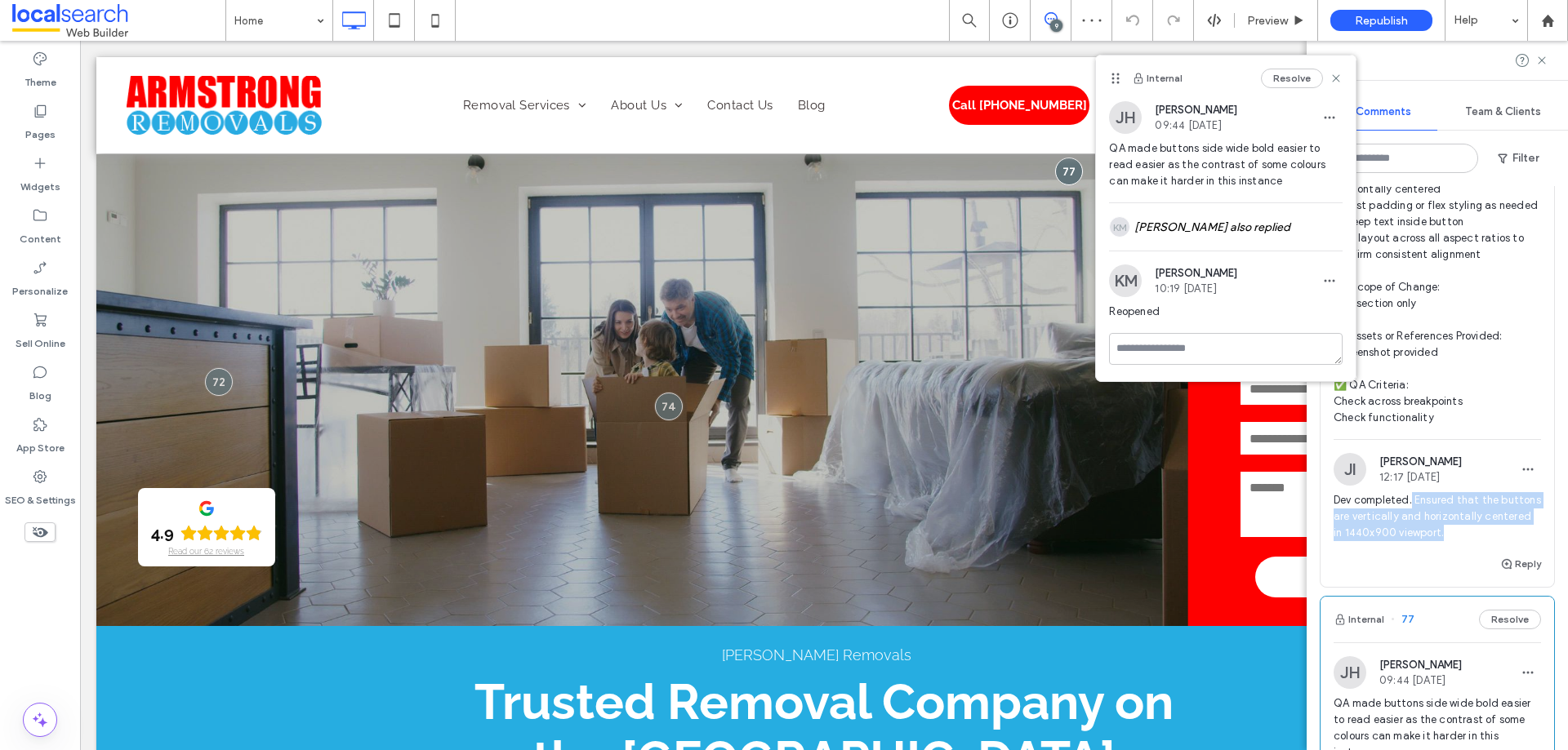
scroll to position [0, 0]
drag, startPoint x: 1414, startPoint y: 498, endPoint x: 1503, endPoint y: 529, distance: 94.2
click at [1503, 529] on span "Dev completed. Ensured that the buttons are vertically and horizontally centere…" at bounding box center [1437, 517] width 207 height 49
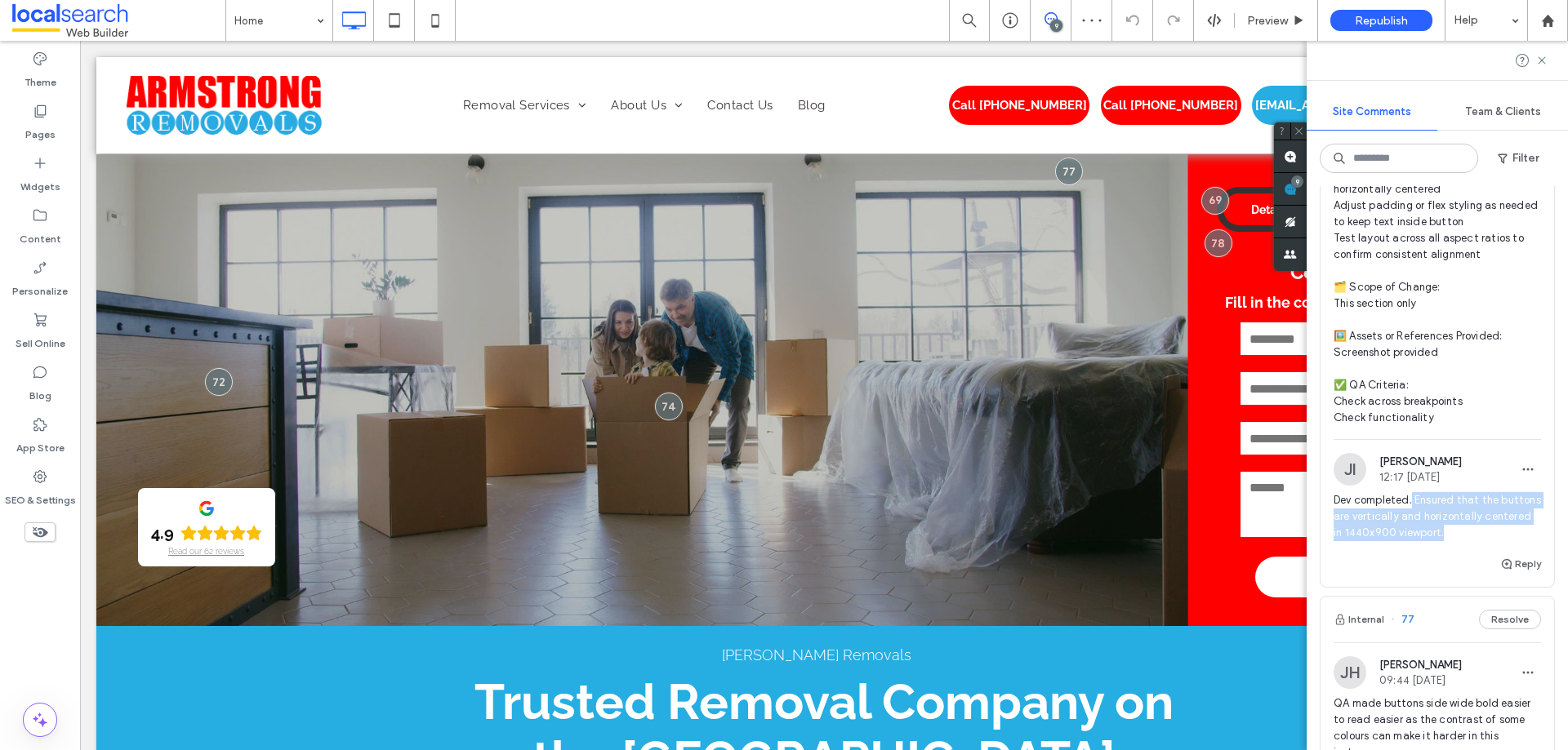
copy span "Ensured that the buttons are vertically and horizontally centered in 1440x900 v…"
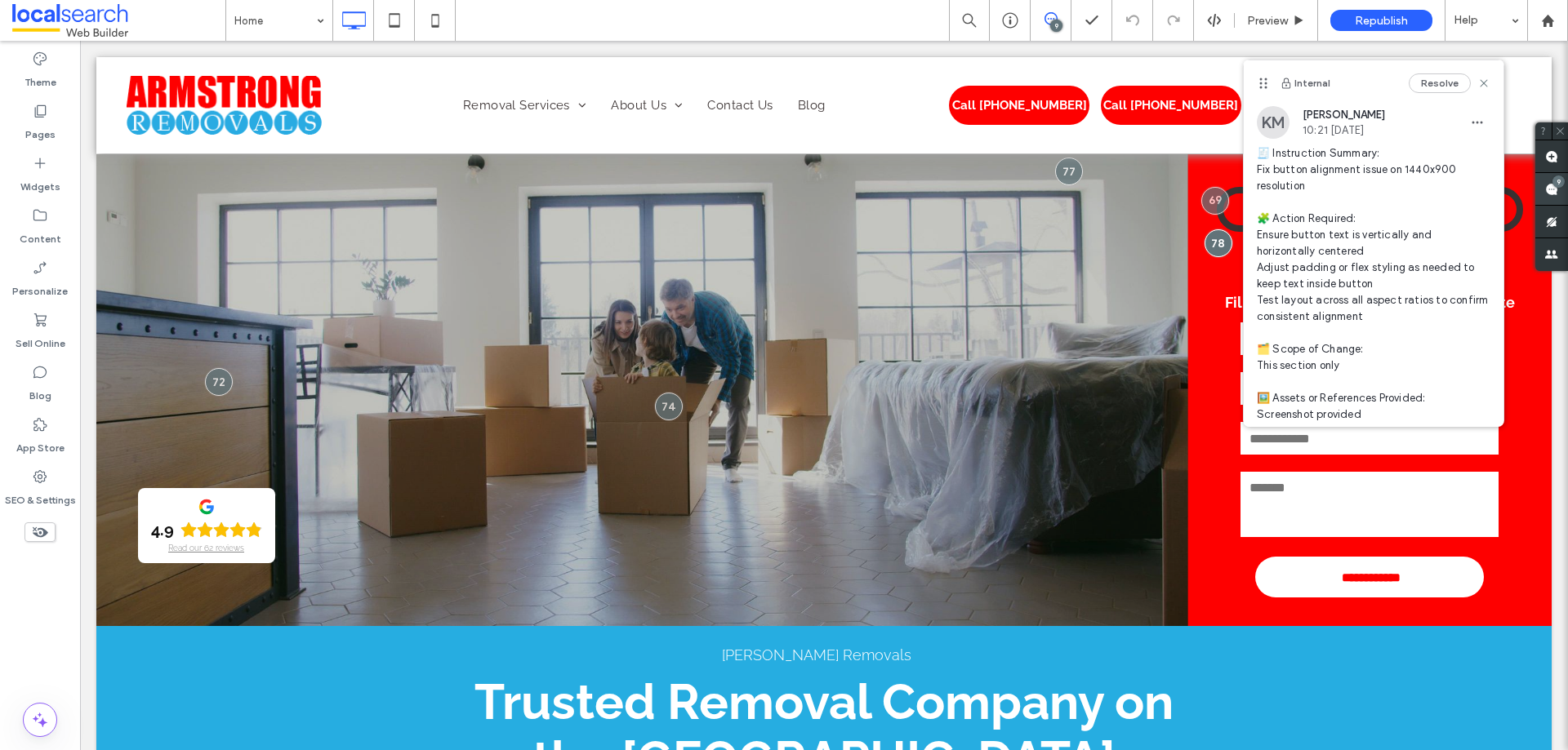
click at [1558, 189] on span at bounding box center [1551, 189] width 32 height 32
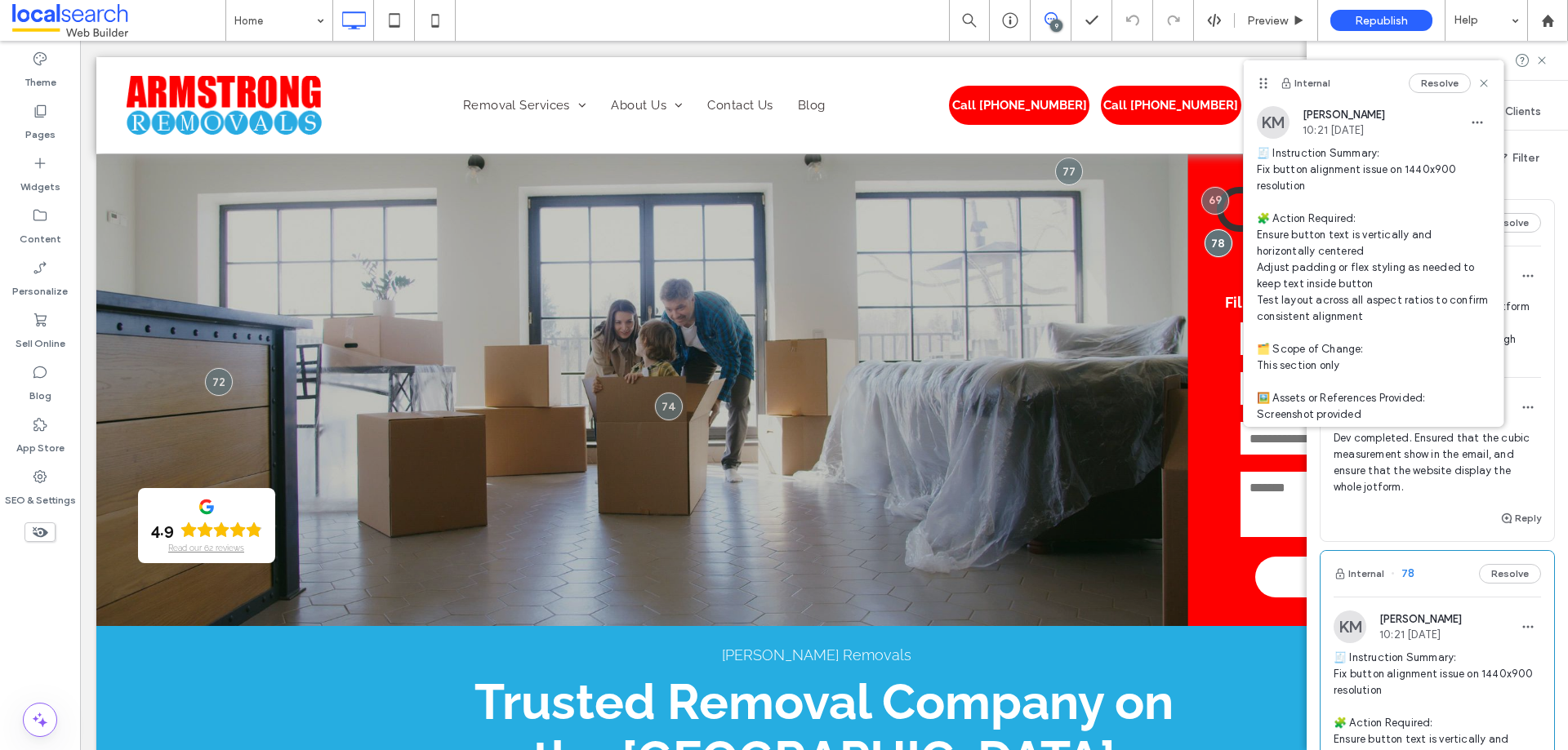
click at [1479, 82] on use at bounding box center [1483, 83] width 7 height 7
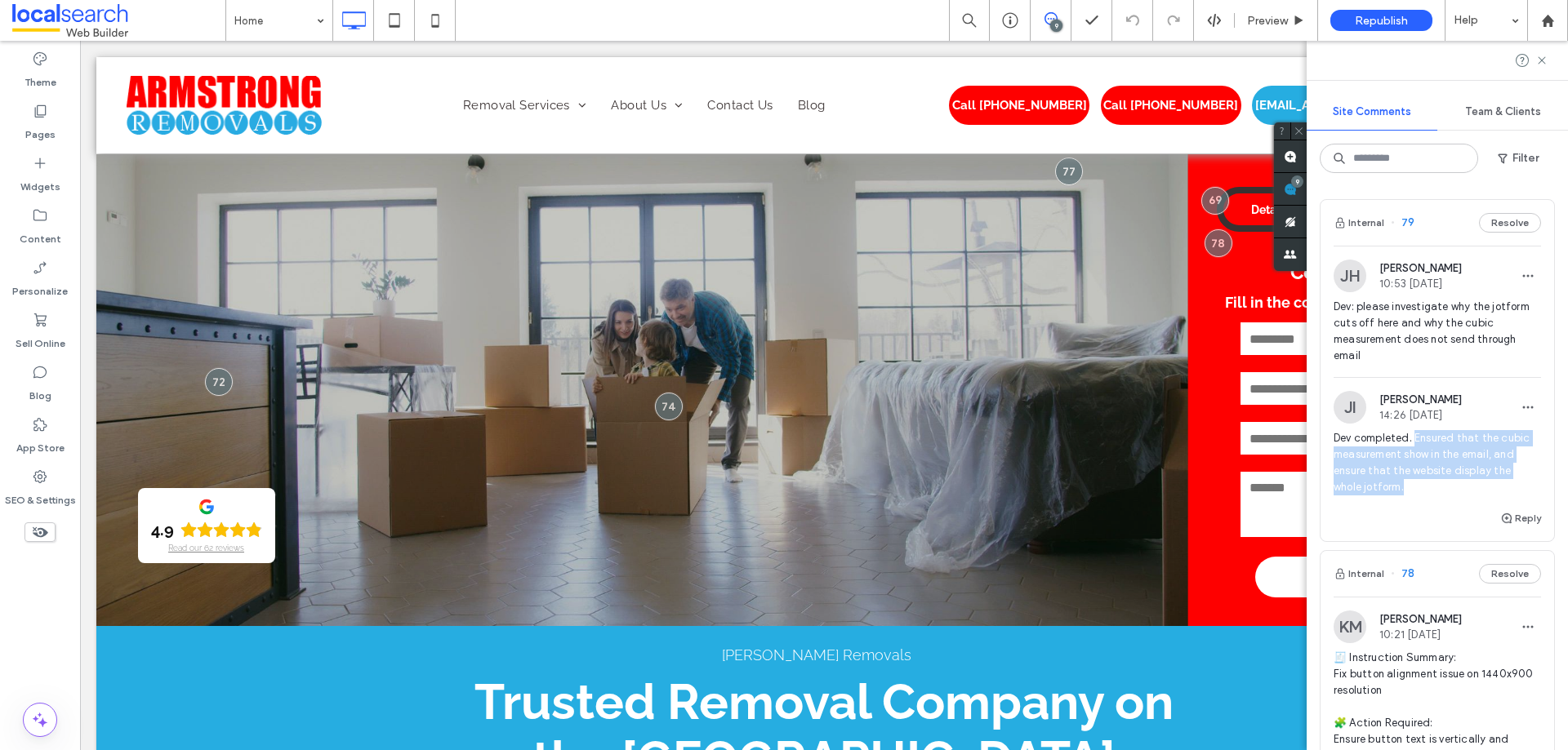
drag, startPoint x: 1417, startPoint y: 437, endPoint x: 1431, endPoint y: 488, distance: 52.9
click at [1431, 488] on span "Dev completed. Ensured that the cubic measurement show in the email, and ensure…" at bounding box center [1437, 462] width 207 height 65
copy span "Ensured that the cubic measurement show in the email, and ensure that the websi…"
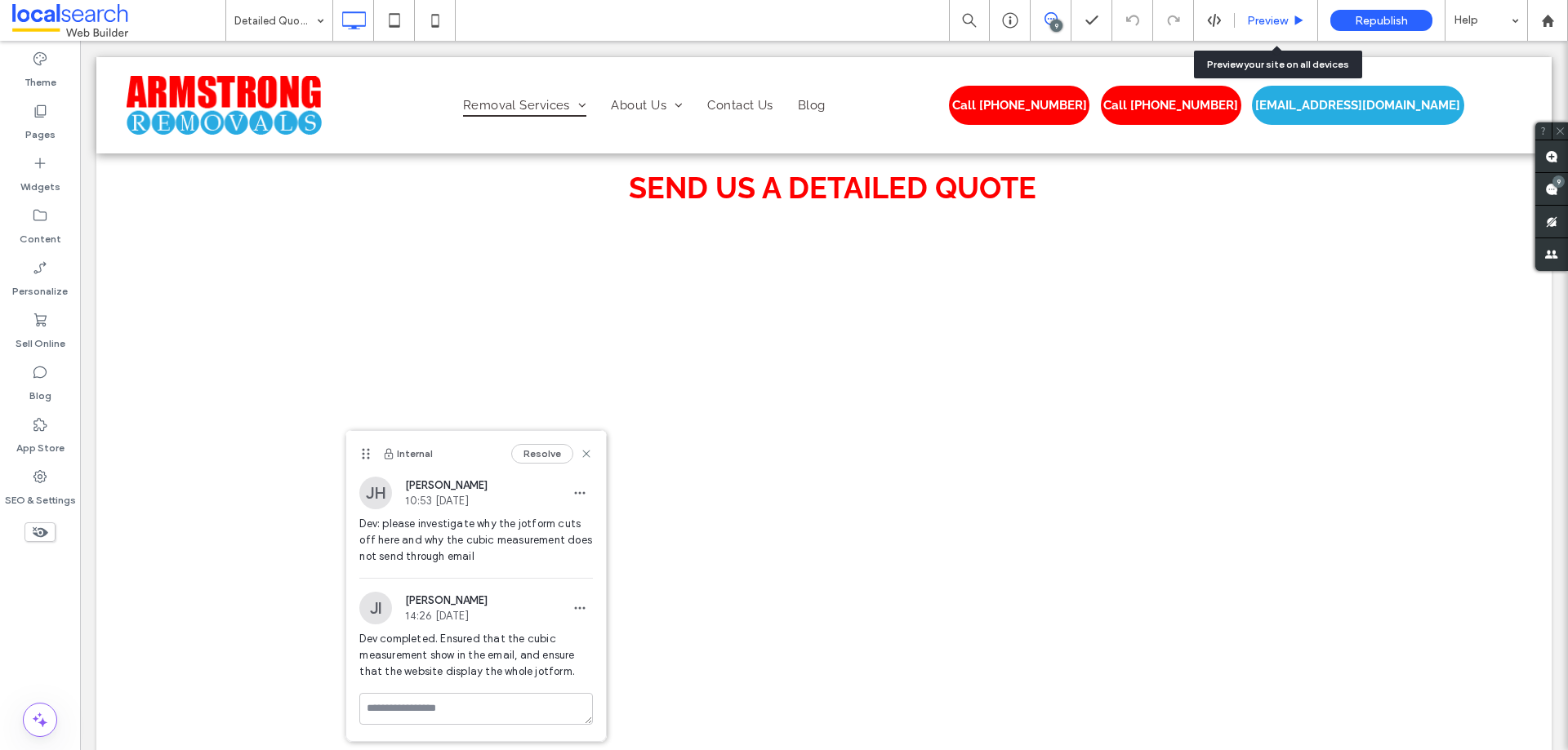
click at [1279, 14] on span "Preview" at bounding box center [1267, 21] width 41 height 14
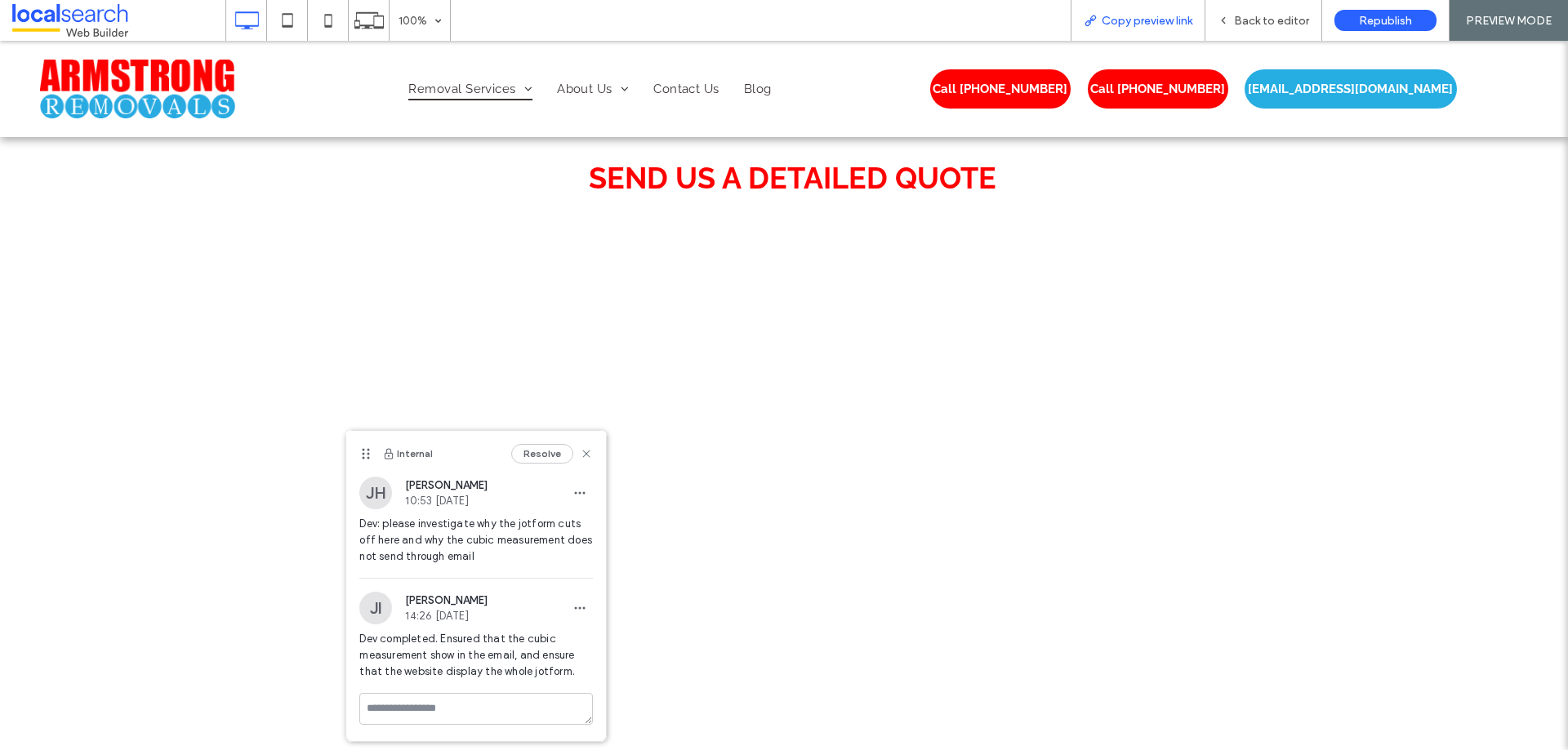
click at [1171, 14] on span "Copy preview link" at bounding box center [1147, 21] width 90 height 14
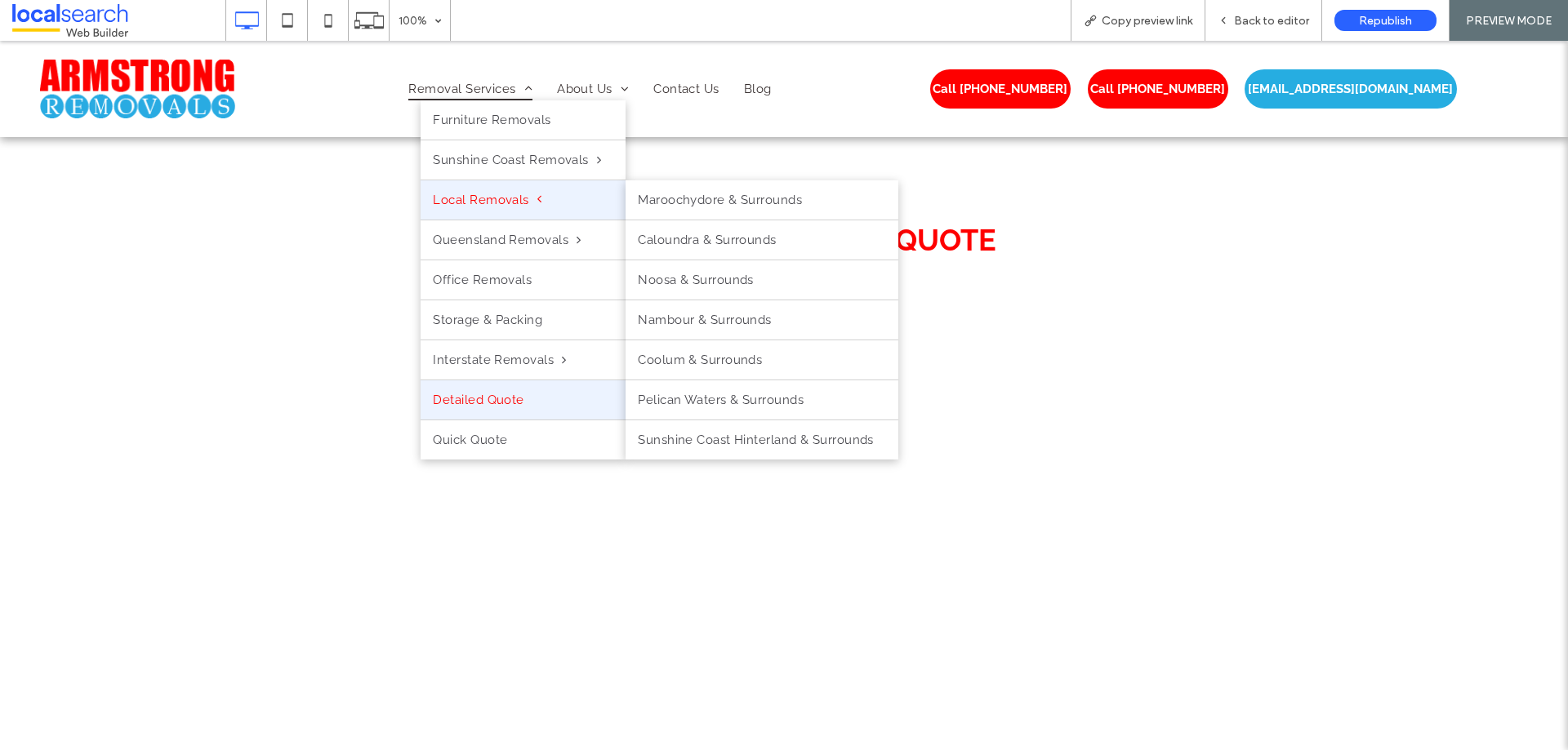
scroll to position [202, 0]
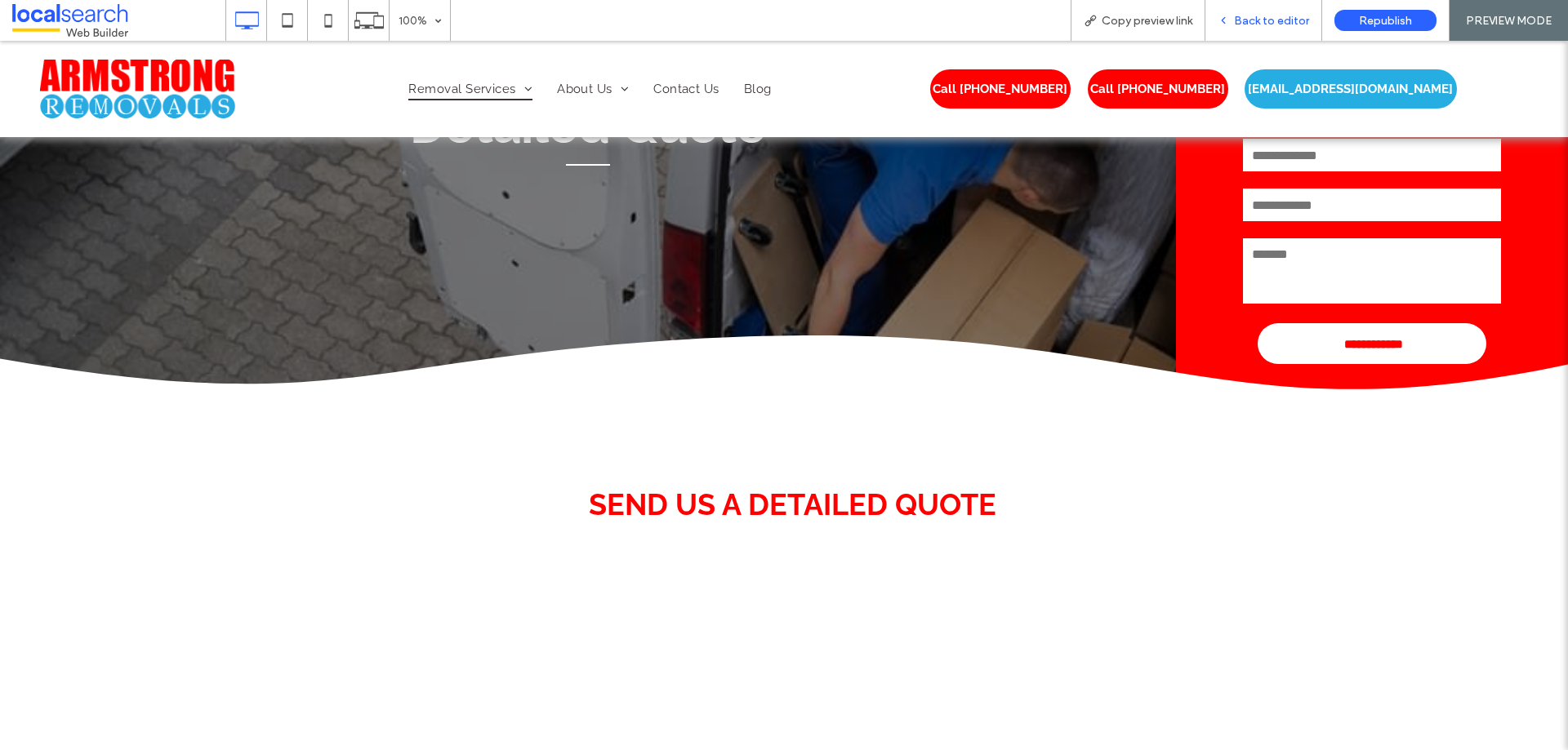
click at [1291, 14] on span "Back to editor" at bounding box center [1271, 21] width 75 height 14
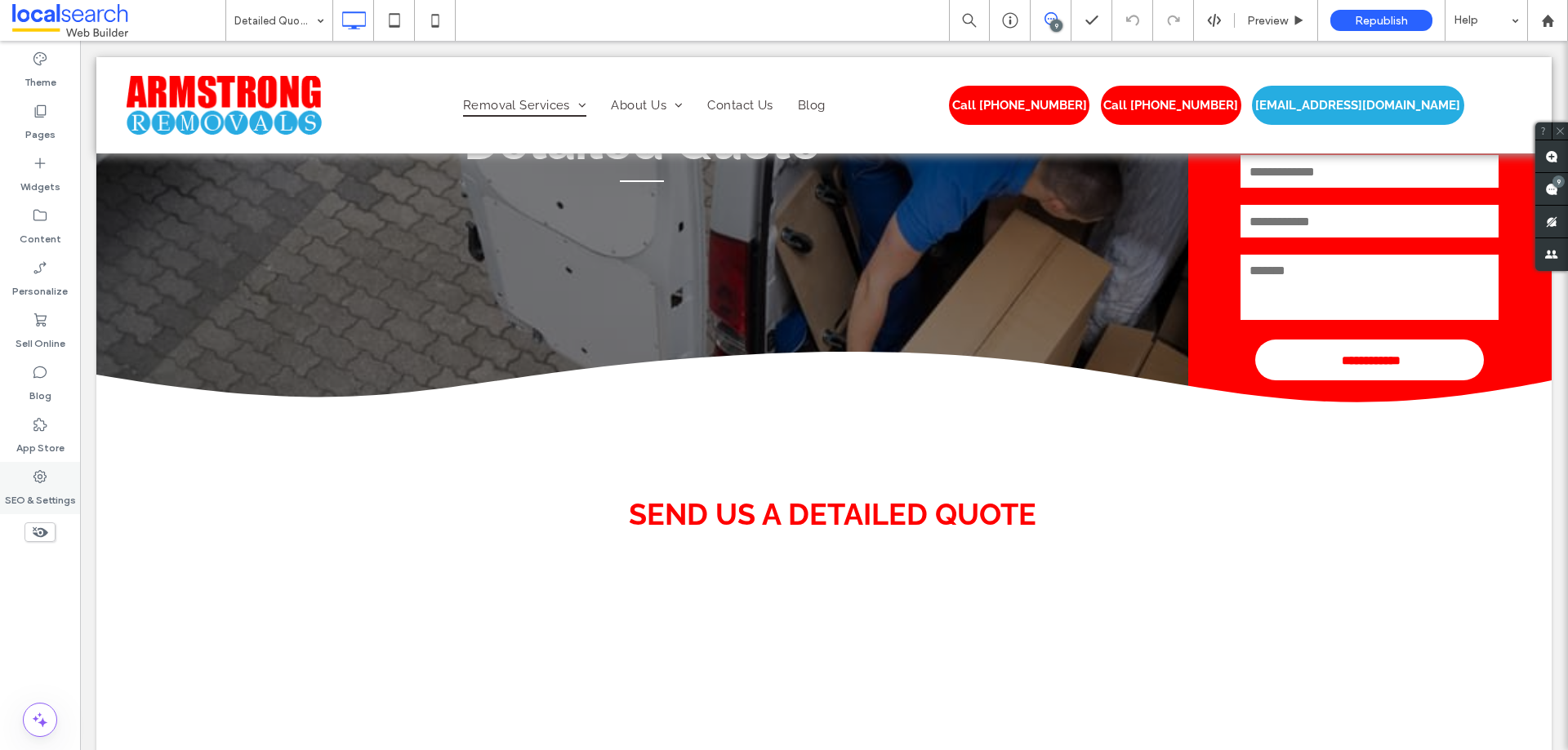
click at [38, 476] on icon at bounding box center [39, 476] width 17 height 17
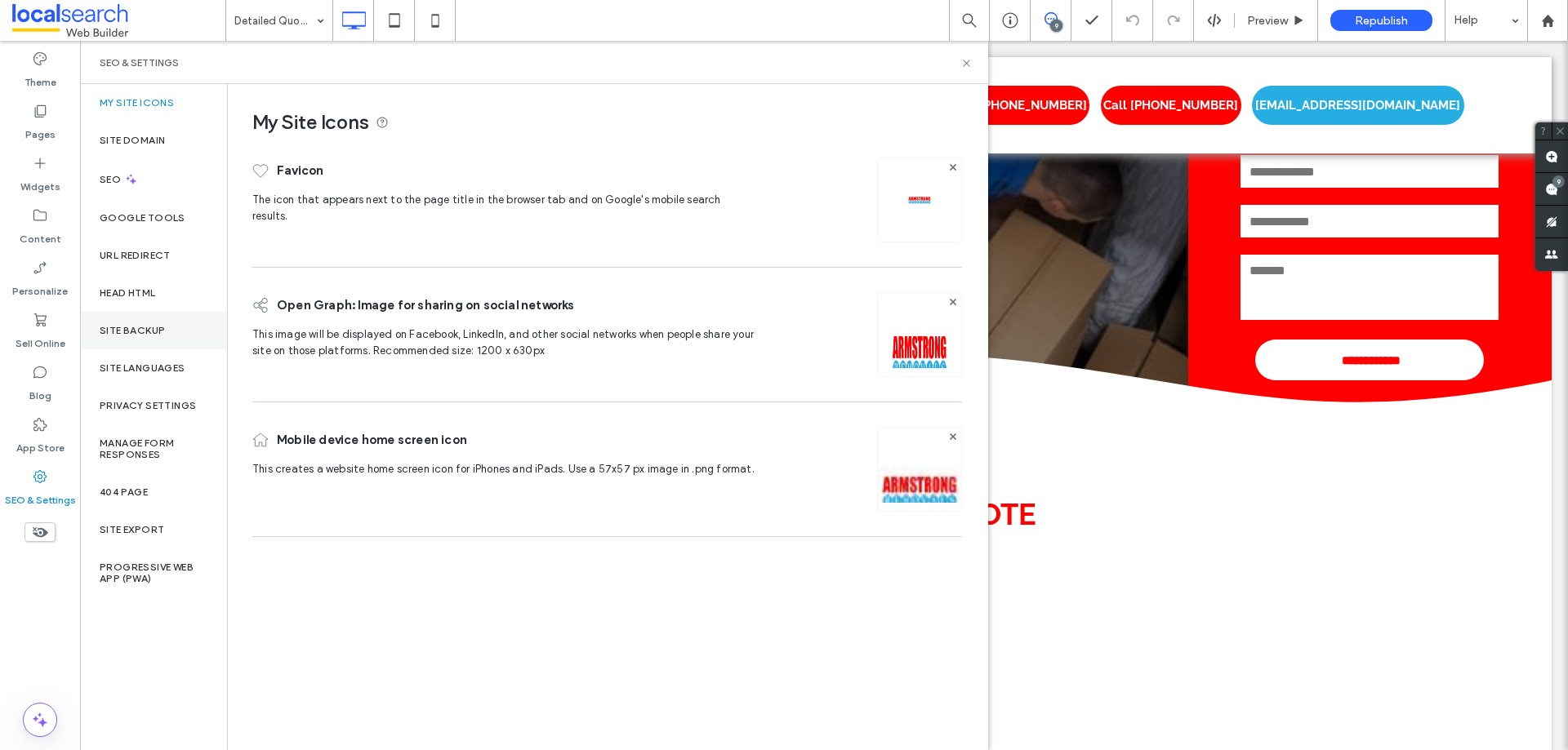
click at [161, 330] on label "Site Backup" at bounding box center [132, 330] width 65 height 11
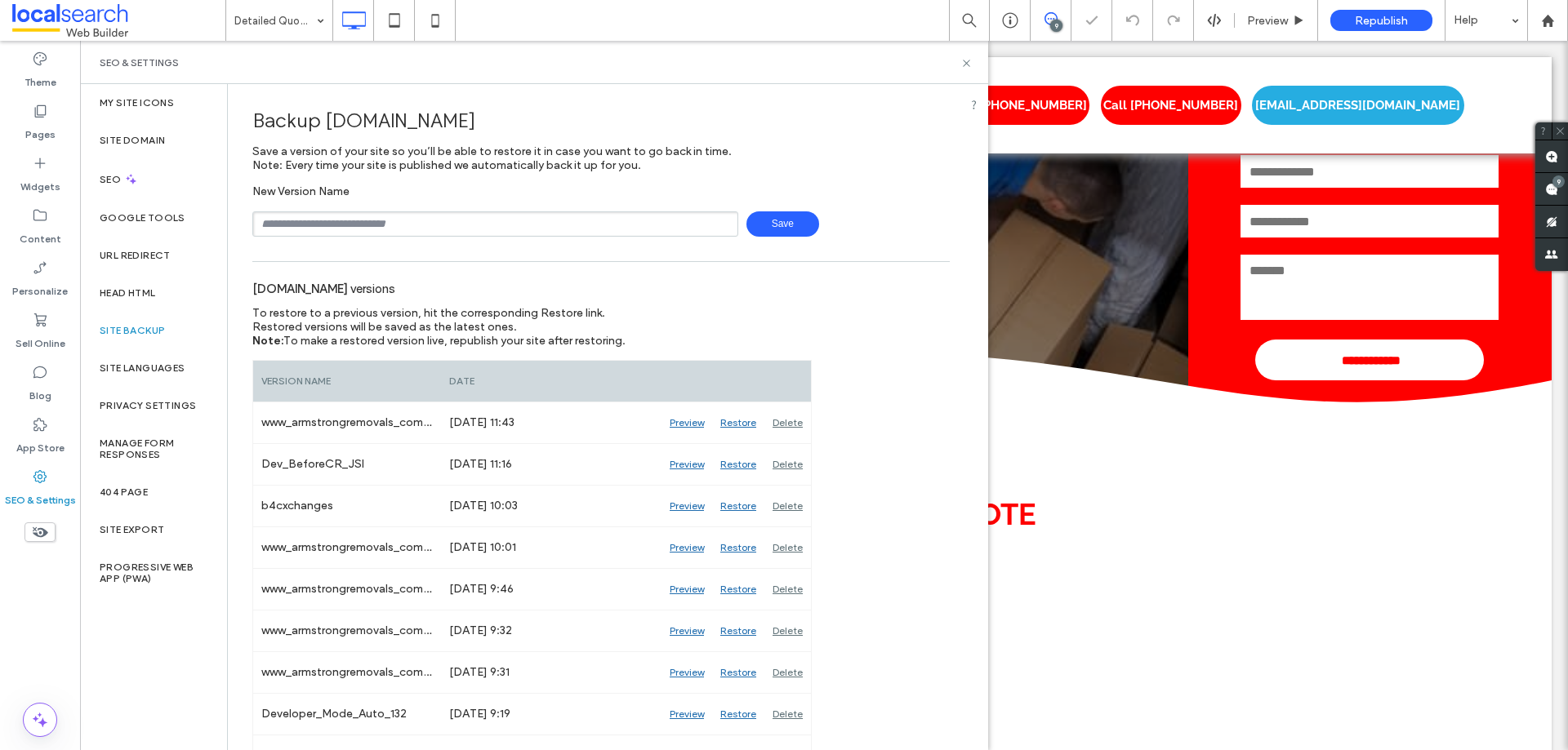
click at [425, 223] on input "text" at bounding box center [496, 224] width 486 height 25
type input "**********"
click at [766, 224] on span "Save" at bounding box center [783, 224] width 73 height 25
click at [966, 63] on use at bounding box center [965, 62] width 6 height 6
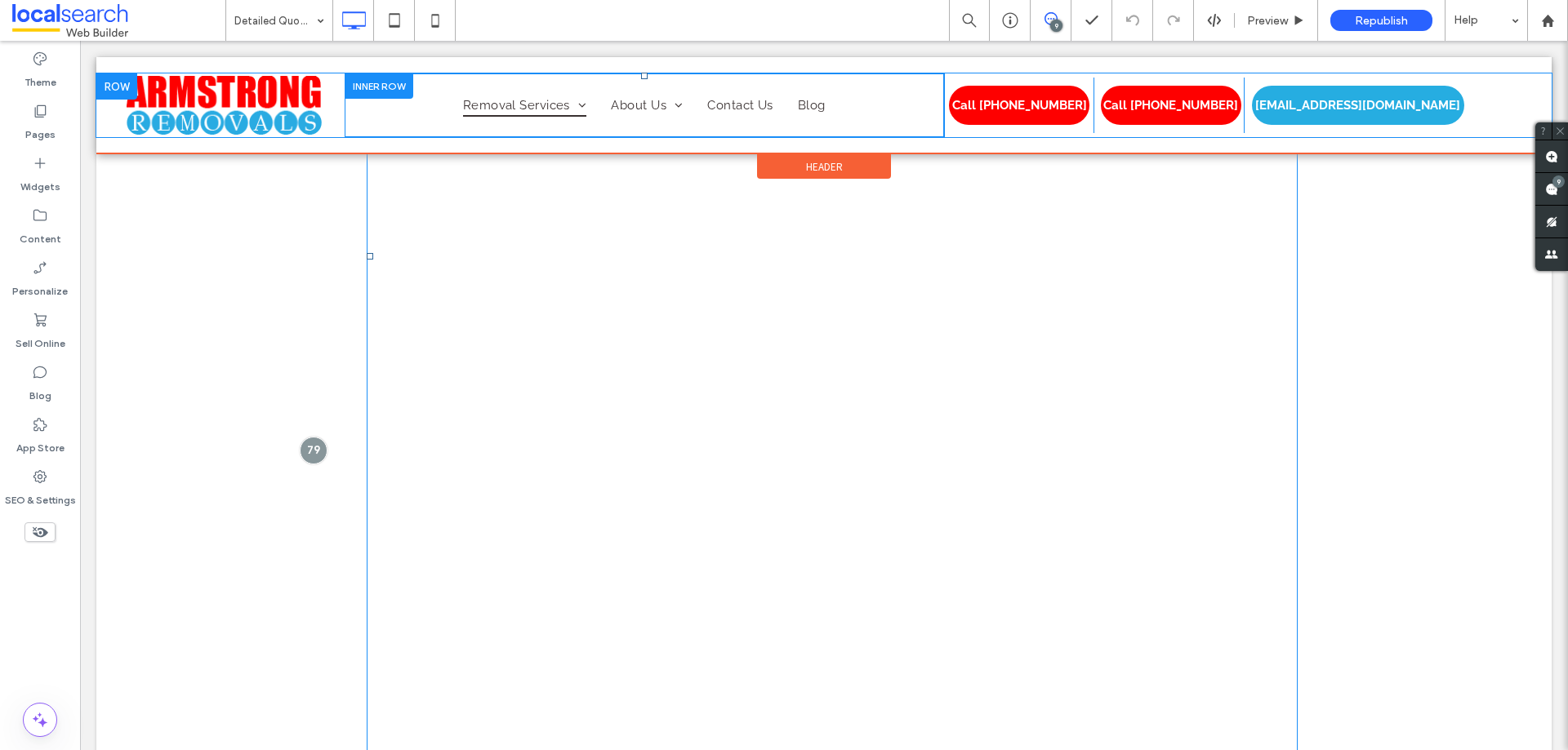
scroll to position [1671, 0]
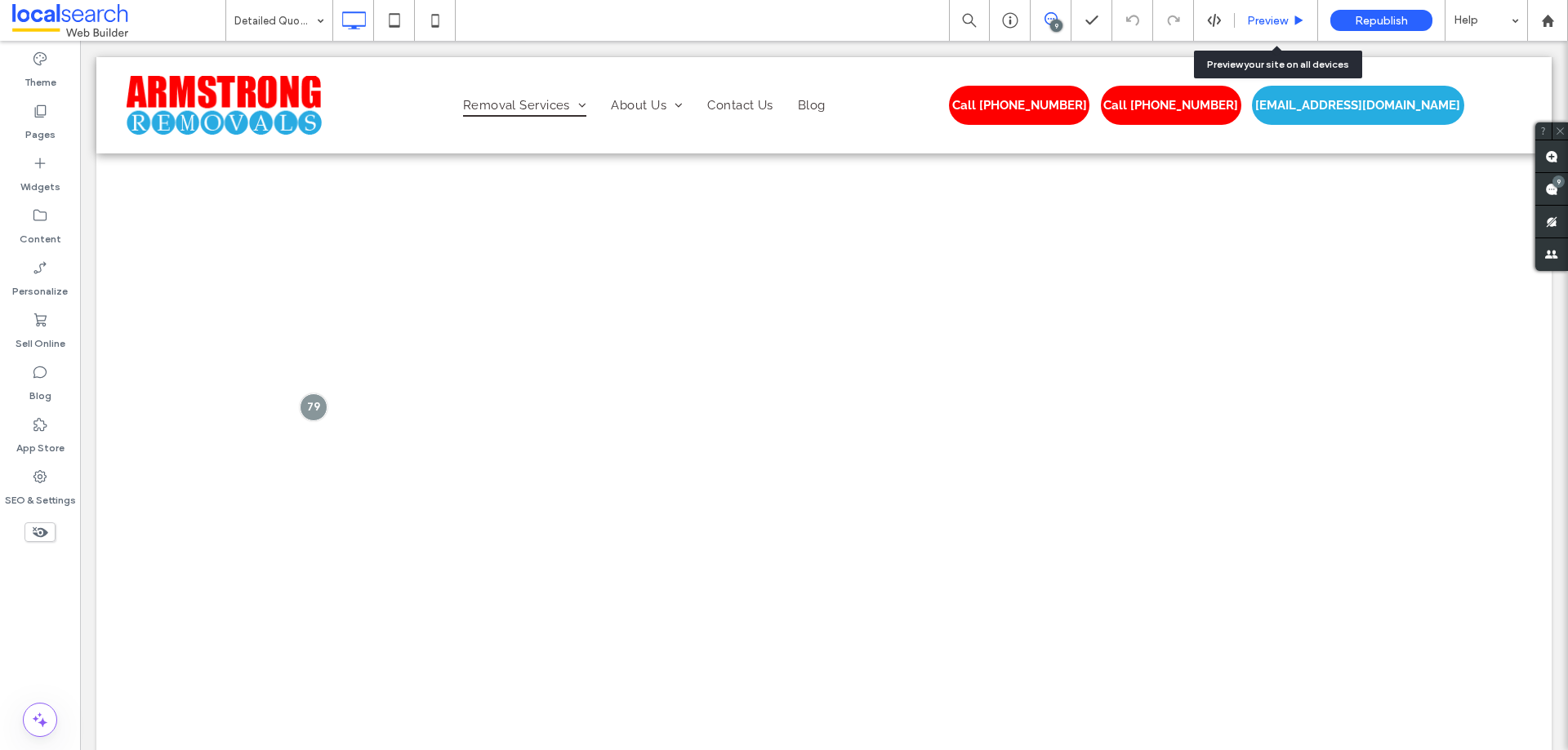
click at [1259, 20] on span "Preview" at bounding box center [1267, 21] width 41 height 14
